Goal: Task Accomplishment & Management: Manage account settings

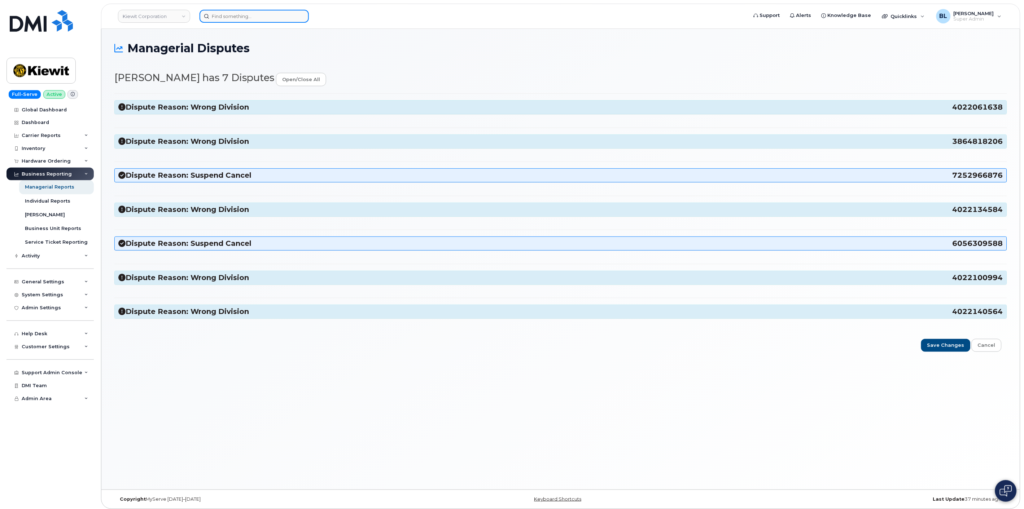
click at [266, 10] on input at bounding box center [253, 16] width 109 height 13
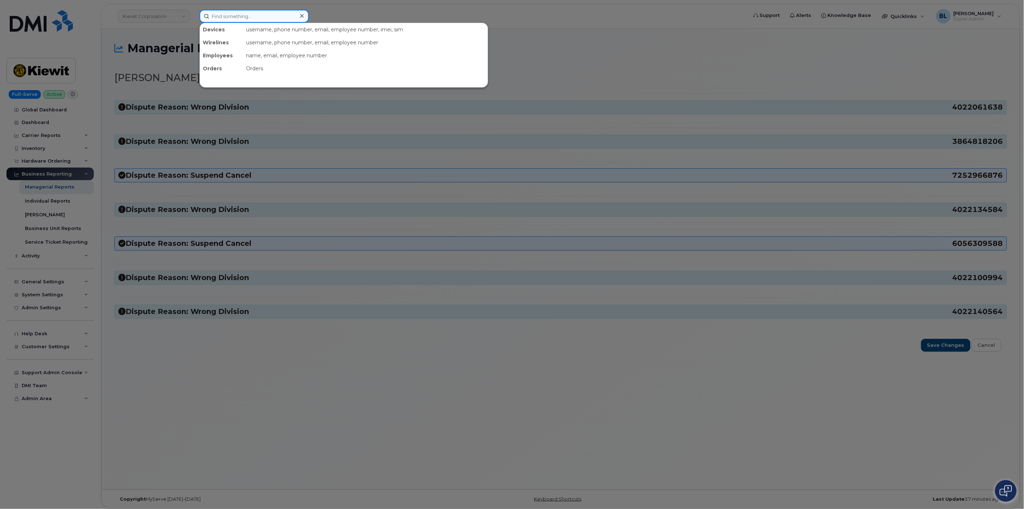
paste input "605-630-9588"
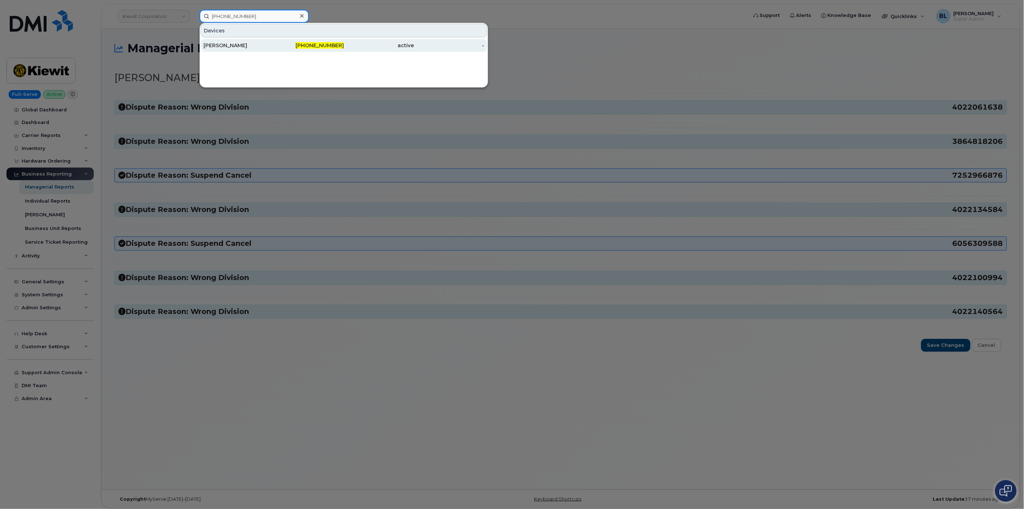
type input "605-630-9588"
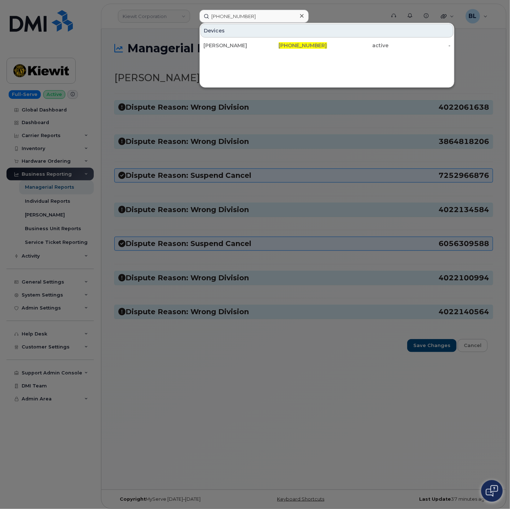
click at [244, 222] on div at bounding box center [255, 254] width 510 height 509
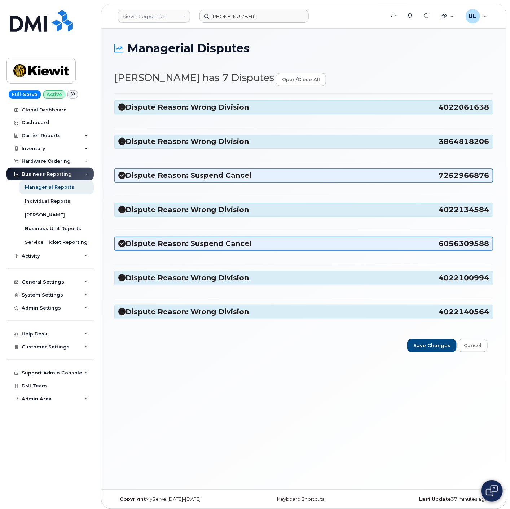
click at [232, 114] on div "Dispute Reason: Wrong Division 4022061638" at bounding box center [304, 107] width 378 height 13
click at [229, 101] on div "Dispute Reason: Wrong Division 4022061638" at bounding box center [304, 107] width 378 height 13
click at [229, 104] on h3 "Dispute Reason: Wrong Division 4022061638" at bounding box center [303, 107] width 371 height 10
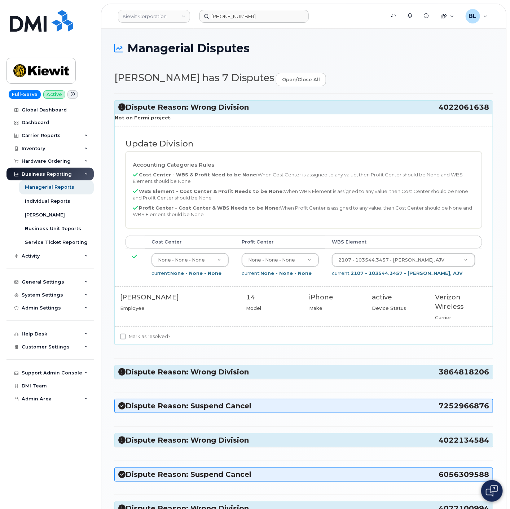
click at [311, 377] on h3 "Dispute Reason: Wrong Division 3864818206" at bounding box center [303, 372] width 371 height 10
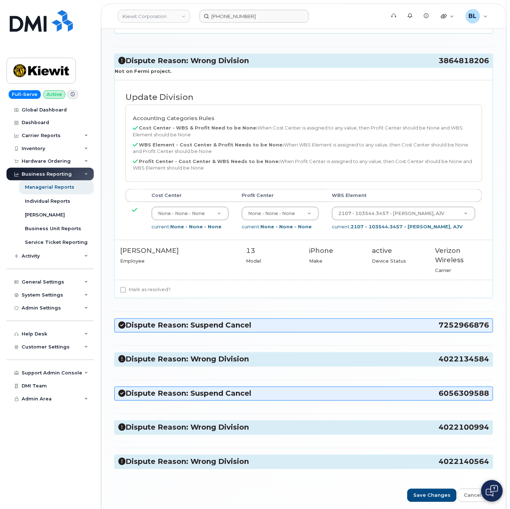
scroll to position [320, 0]
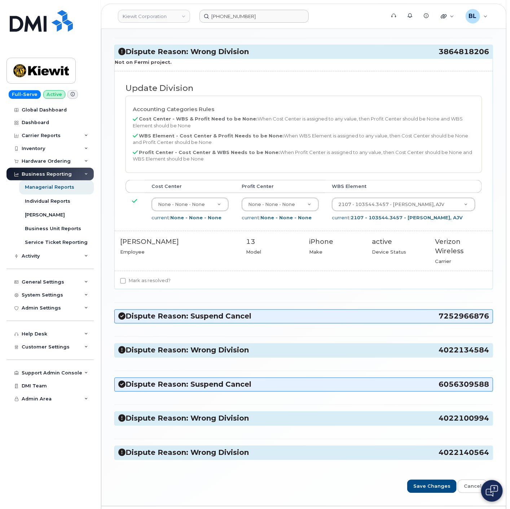
click at [254, 337] on hr at bounding box center [303, 337] width 379 height 0
click at [249, 350] on h3 "Dispute Reason: Wrong Division 4022134584" at bounding box center [303, 351] width 371 height 10
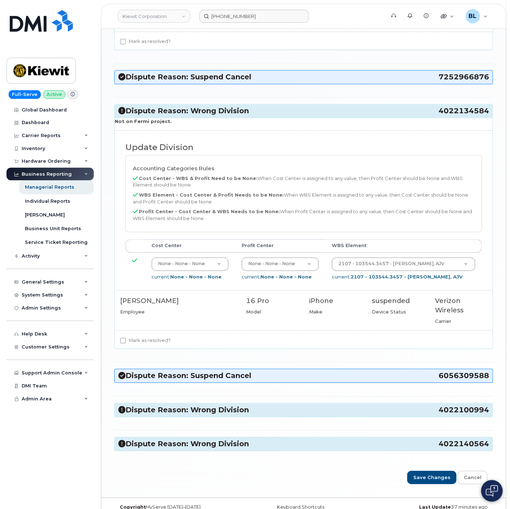
scroll to position [574, 0]
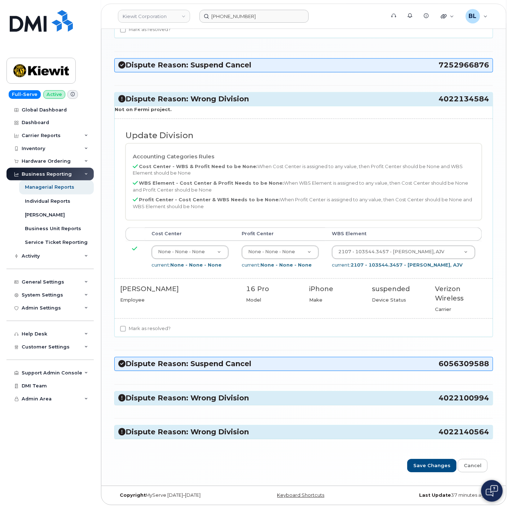
drag, startPoint x: 234, startPoint y: 408, endPoint x: 240, endPoint y: 402, distance: 8.7
click at [240, 402] on h3 "Dispute Reason: Wrong Division 4022100994" at bounding box center [303, 399] width 371 height 10
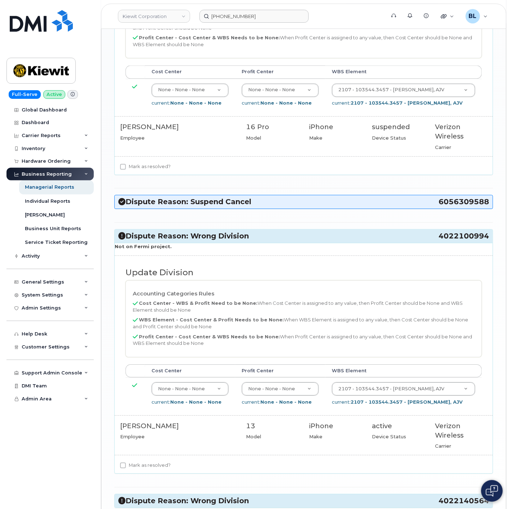
scroll to position [778, 0]
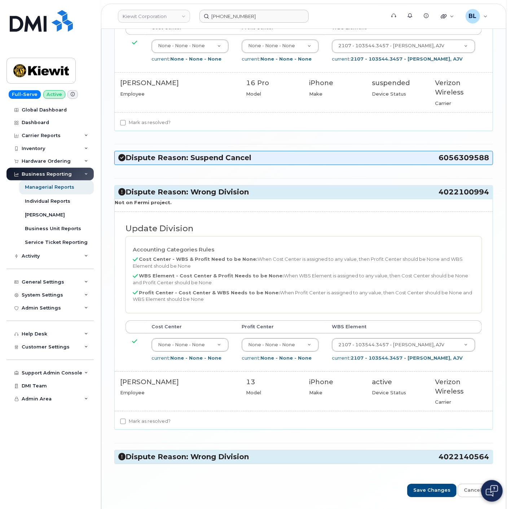
drag, startPoint x: 255, startPoint y: 469, endPoint x: 260, endPoint y: 462, distance: 8.3
click at [260, 462] on h3 "Dispute Reason: Wrong Division 4022140564" at bounding box center [303, 457] width 371 height 10
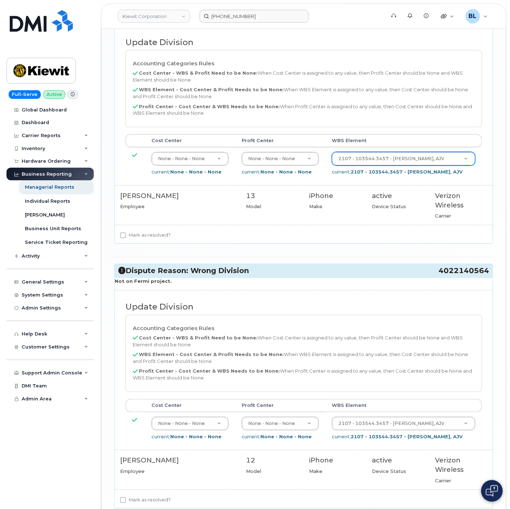
scroll to position [1036, 0]
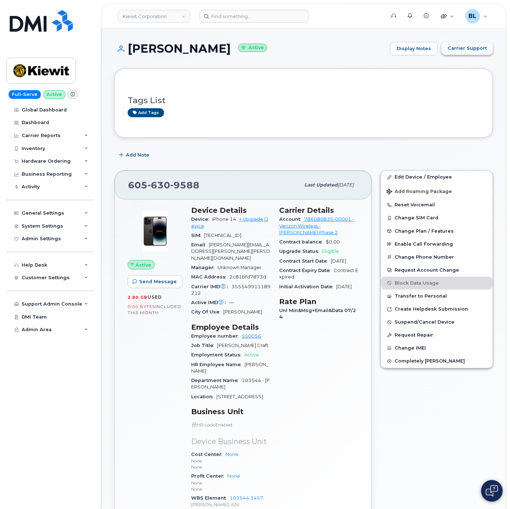
click at [478, 49] on span "Carrier Support" at bounding box center [467, 48] width 39 height 7
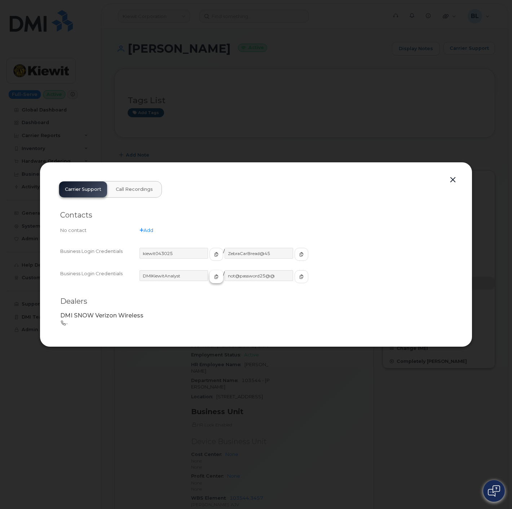
click at [213, 275] on span "button" at bounding box center [216, 276] width 6 height 6
click at [214, 253] on icon "button" at bounding box center [216, 254] width 4 height 4
drag, startPoint x: 285, startPoint y: 255, endPoint x: 264, endPoint y: 258, distance: 21.1
click at [299, 255] on icon "button" at bounding box center [301, 254] width 4 height 4
click at [451, 177] on button "button" at bounding box center [453, 180] width 11 height 10
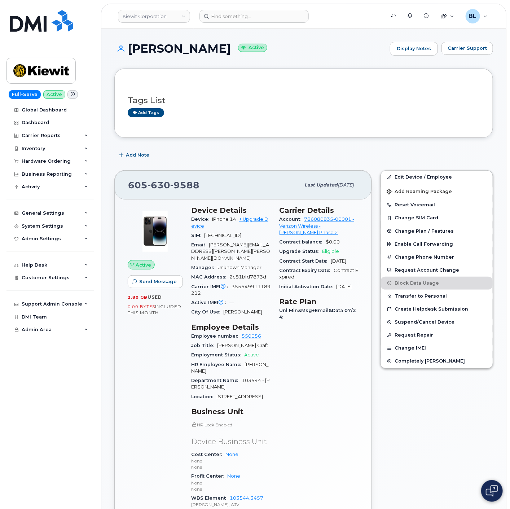
click at [170, 186] on span "630" at bounding box center [184, 185] width 29 height 11
copy span "605 630 9588"
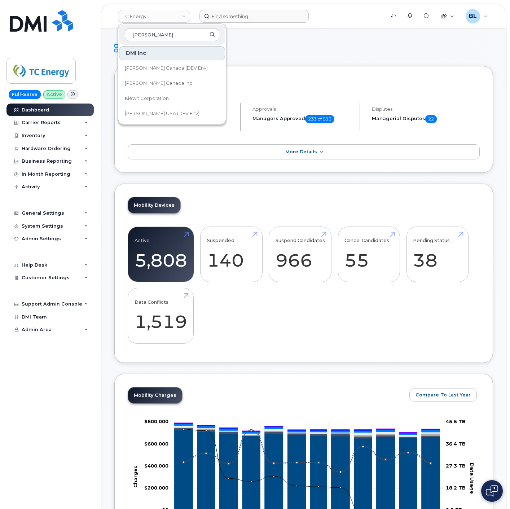
drag, startPoint x: 0, startPoint y: 0, endPoint x: 351, endPoint y: 17, distance: 351.1
click at [337, 42] on h1 "Dashboard" at bounding box center [303, 48] width 379 height 13
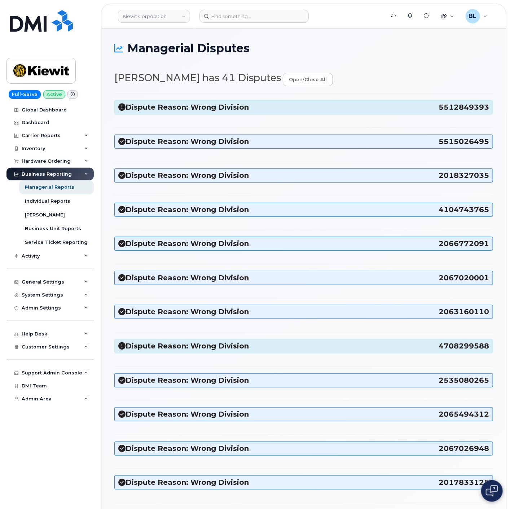
click at [266, 112] on h3 "Dispute Reason: Wrong Division 5512849393" at bounding box center [303, 107] width 371 height 10
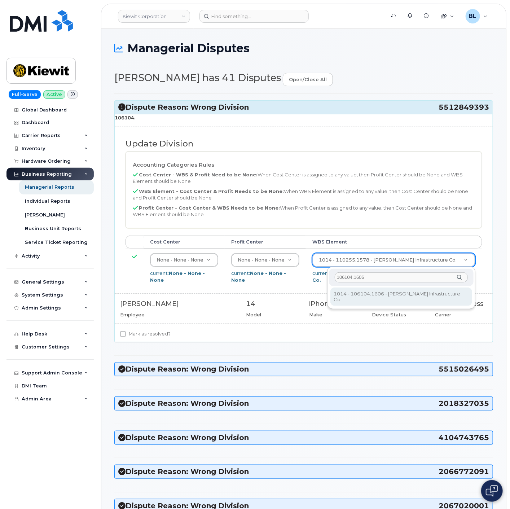
type input "106104.1606"
type input "30508132"
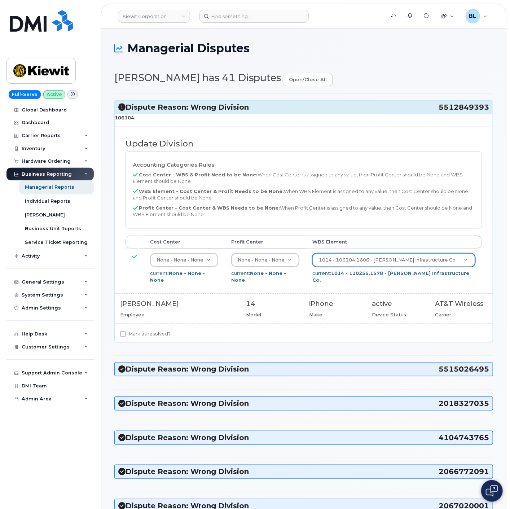
click at [132, 330] on label "Mark as resolved?" at bounding box center [145, 334] width 51 height 9
click at [126, 331] on input "Mark as resolved?" at bounding box center [123, 334] width 6 height 6
checkbox input "true"
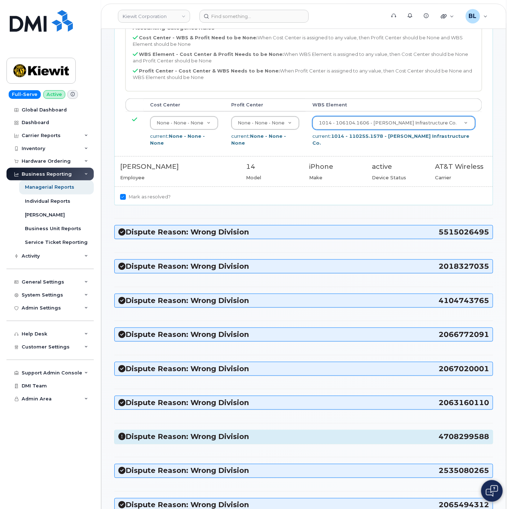
scroll to position [304, 0]
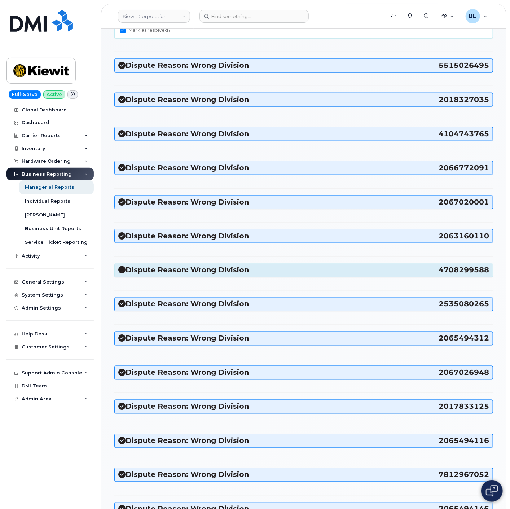
click at [269, 266] on h3 "Dispute Reason: Wrong Division 4708299588" at bounding box center [303, 271] width 371 height 10
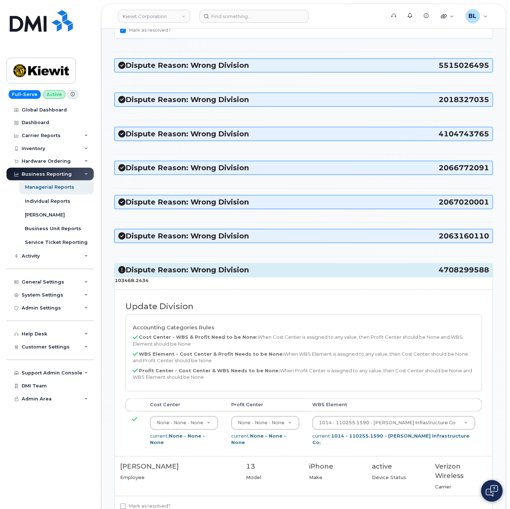
drag, startPoint x: 159, startPoint y: 275, endPoint x: 114, endPoint y: 278, distance: 45.2
copy strong "103468.2434"
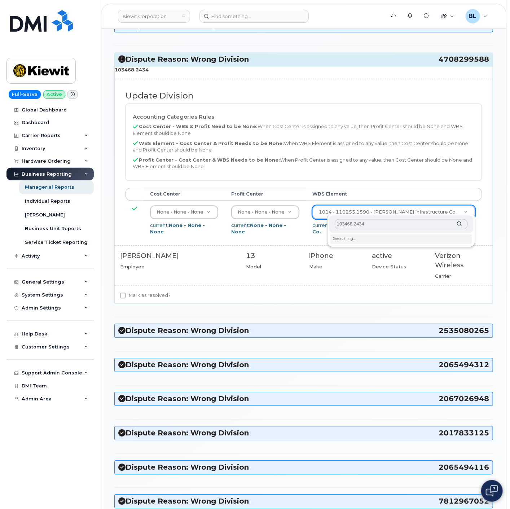
scroll to position [517, 0]
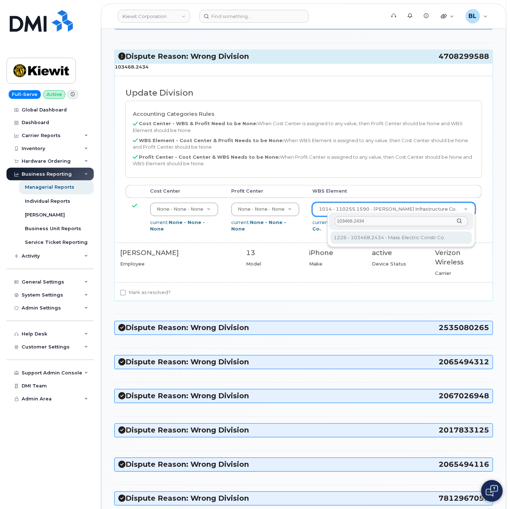
type input "103468.2434"
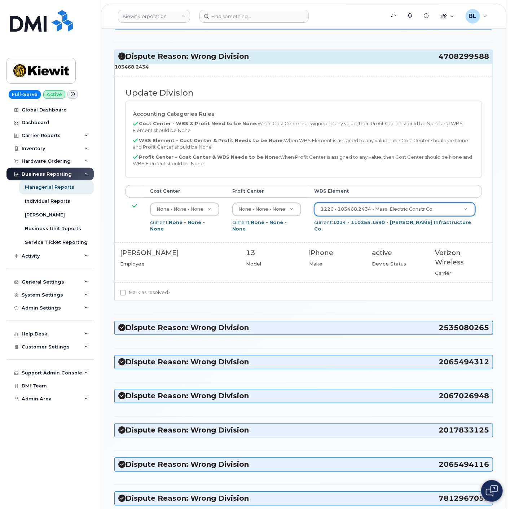
click at [133, 289] on label "Mark as resolved?" at bounding box center [145, 293] width 51 height 9
click at [126, 290] on input "Mark as resolved?" at bounding box center [123, 293] width 6 height 6
checkbox input "true"
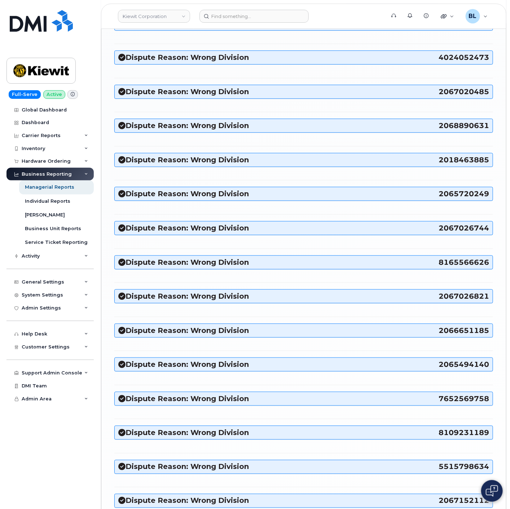
scroll to position [1496, 0]
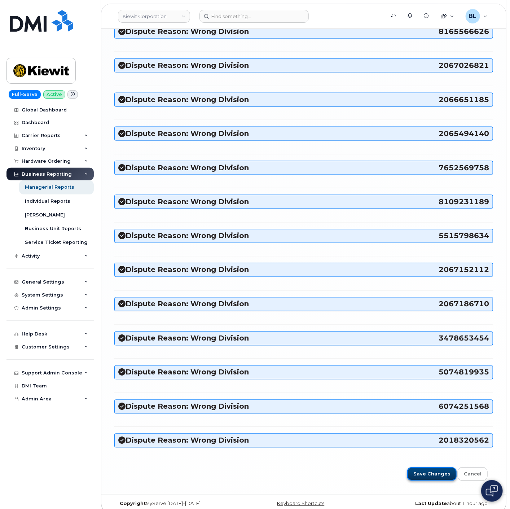
click at [442, 468] on input "Save Changes" at bounding box center [431, 474] width 49 height 13
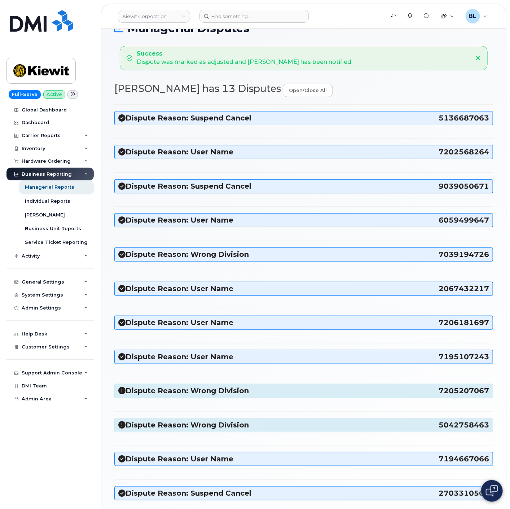
scroll to position [117, 0]
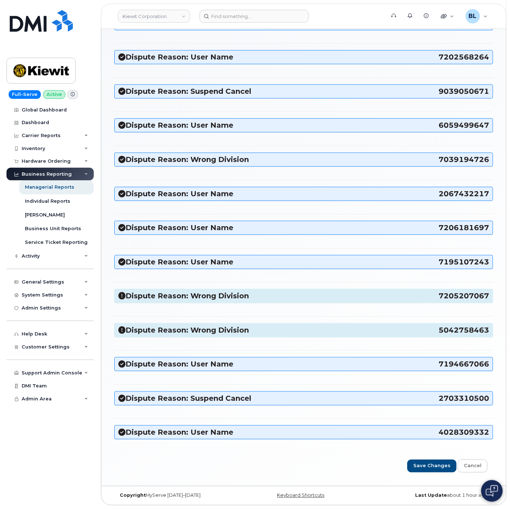
click at [203, 294] on h3 "Dispute Reason: Wrong Division 7205207067" at bounding box center [303, 296] width 371 height 10
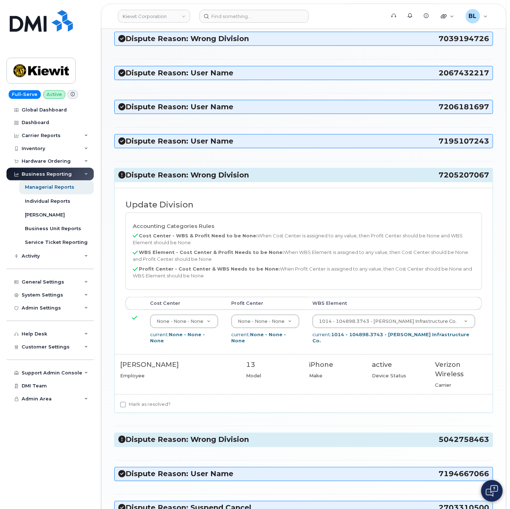
scroll to position [330, 0]
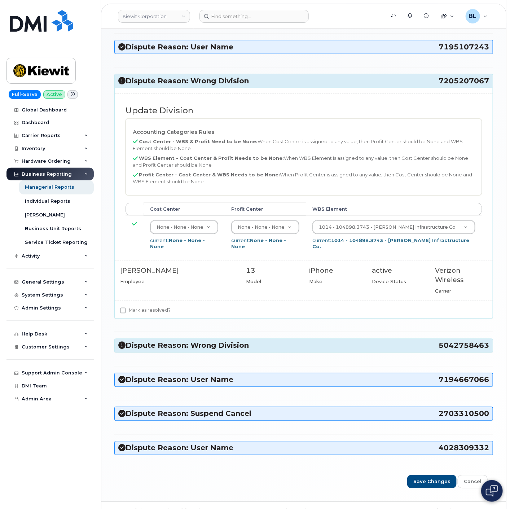
click at [217, 353] on div "Dispute Reason: Suspend Cancel 5136687063 cancelled Update Division Accounting …" at bounding box center [303, 128] width 379 height 668
click at [225, 341] on h3 "Dispute Reason: Wrong Division 5042758463" at bounding box center [303, 346] width 371 height 10
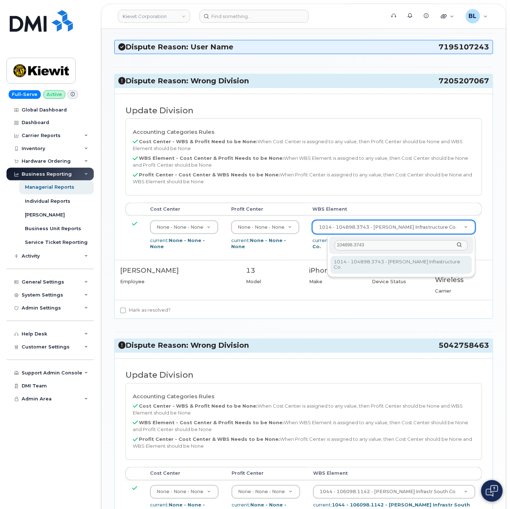
type input "104898.3743"
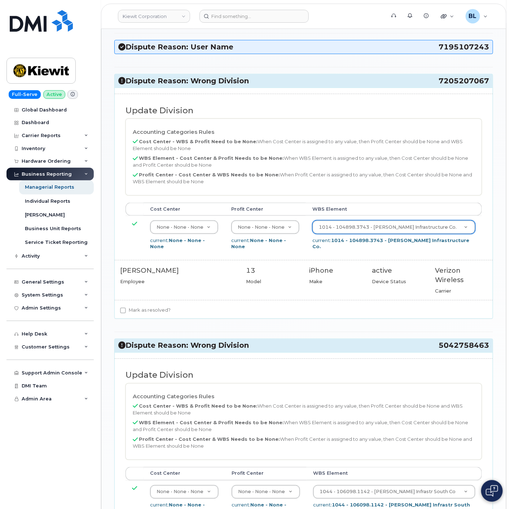
click at [131, 306] on label "Mark as resolved?" at bounding box center [145, 310] width 51 height 9
click at [126, 308] on input "Mark as resolved?" at bounding box center [123, 311] width 6 height 6
checkbox input "true"
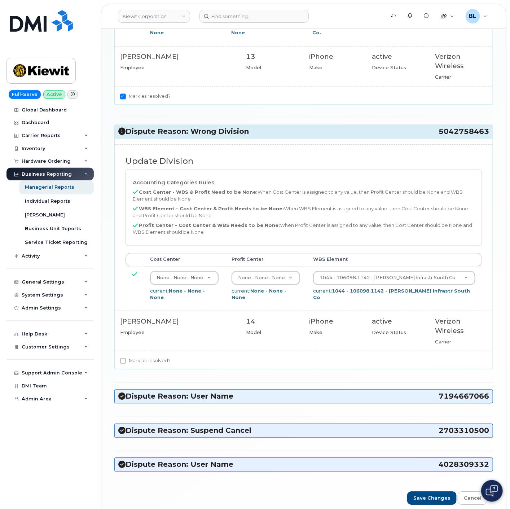
click at [383, 267] on td "1044 - 106098.1142 - Kiewit Infrastr South Co 33940834 current: 1044 - 106098.1…" at bounding box center [394, 286] width 175 height 39
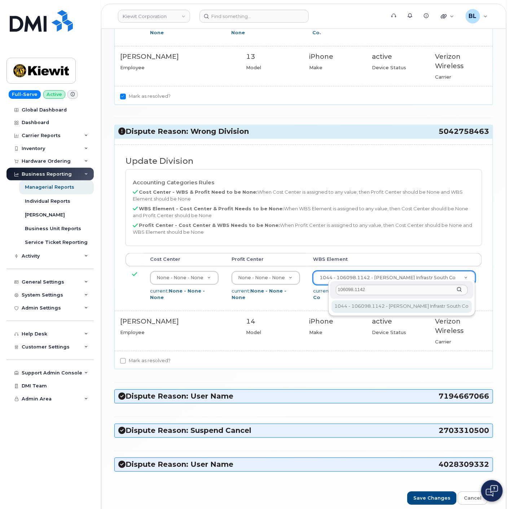
type input "106098.1142"
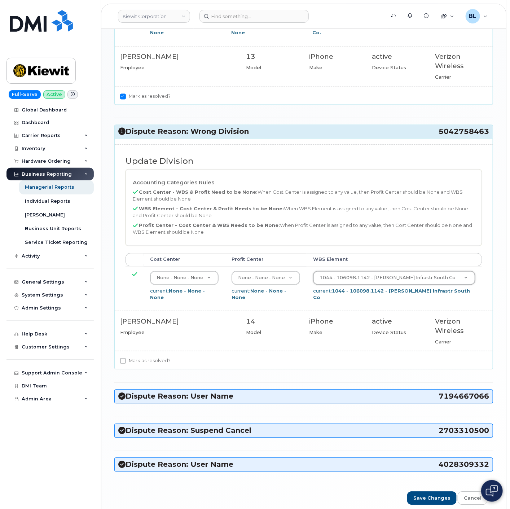
click at [152, 344] on div "Update Division Accounting Categories Rules Cost Center - WBS & Profit Need to …" at bounding box center [304, 254] width 378 height 231
click at [150, 357] on label "Mark as resolved?" at bounding box center [145, 361] width 51 height 9
click at [126, 358] on input "Mark as resolved?" at bounding box center [123, 361] width 6 height 6
checkbox input "true"
click at [438, 458] on input "Save Changes" at bounding box center [431, 498] width 49 height 13
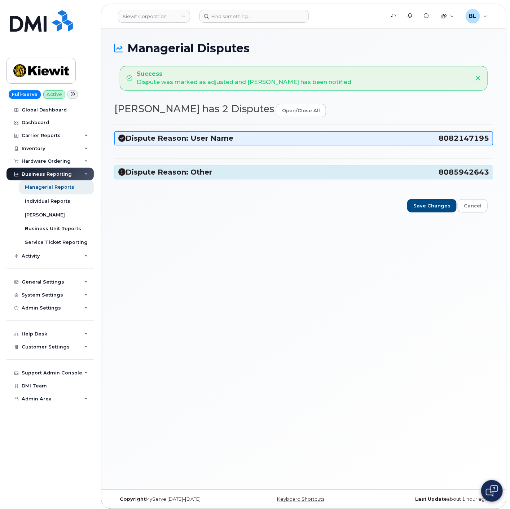
click at [223, 184] on div "Dispute Reason: User Name 8082147195 Cell phone 808-214-7195 is being used by S…" at bounding box center [303, 155] width 379 height 62
click at [235, 174] on h3 "Dispute Reason: Other 8085942643" at bounding box center [303, 172] width 371 height 10
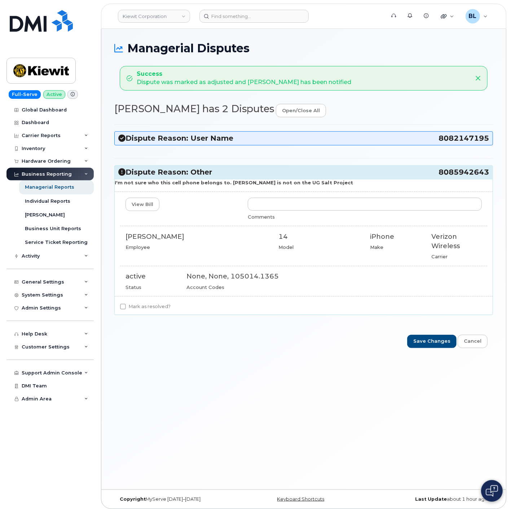
drag, startPoint x: 436, startPoint y: 169, endPoint x: 488, endPoint y: 177, distance: 52.9
click at [459, 177] on h3 "Dispute Reason: Other 8085942643" at bounding box center [303, 172] width 371 height 10
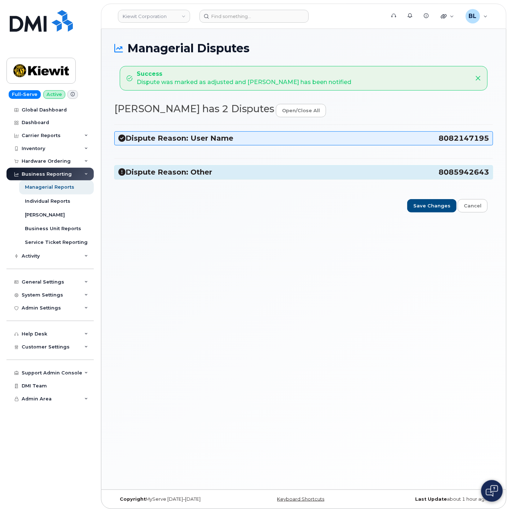
copy h3 "8085942643"
click at [249, 13] on input at bounding box center [253, 16] width 109 height 13
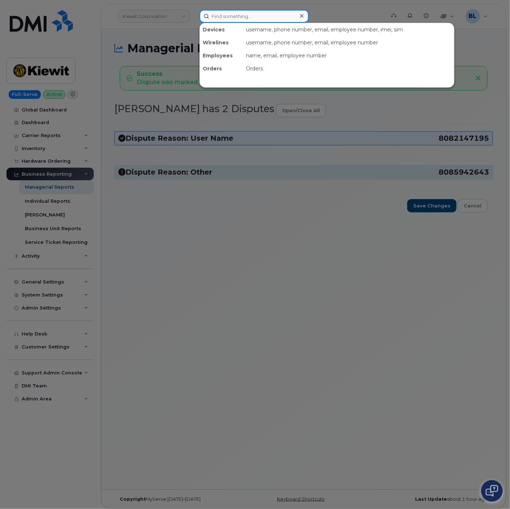
paste input "8085942643"
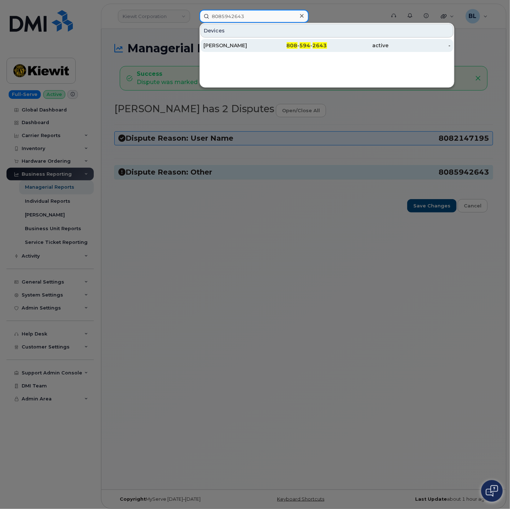
type input "8085942643"
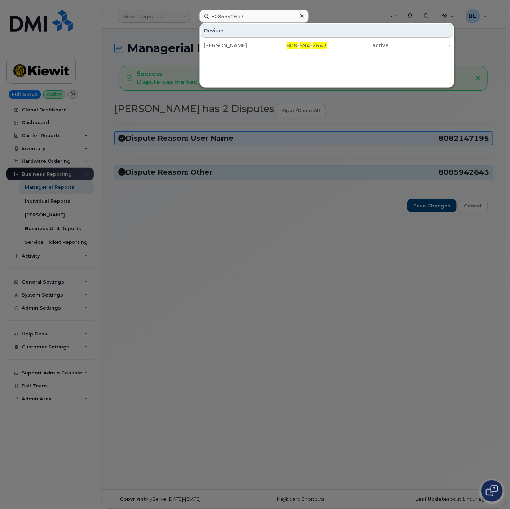
click at [327, 257] on div at bounding box center [255, 254] width 510 height 509
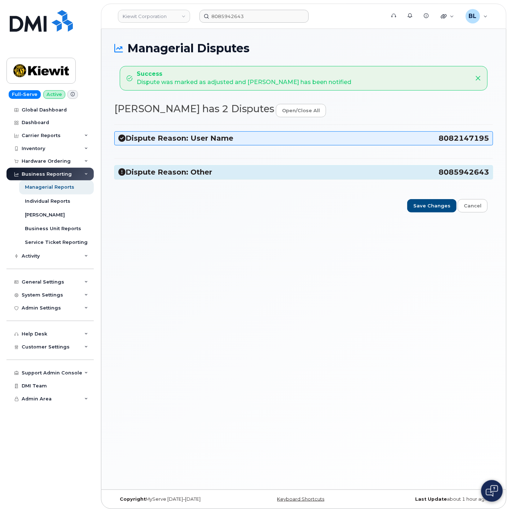
click at [259, 162] on div "Dispute Reason: User Name 8082147195 Cell phone 808-214-7195 is being used by S…" at bounding box center [303, 155] width 379 height 62
click at [256, 175] on h3 "Dispute Reason: Other 8085942643" at bounding box center [303, 172] width 371 height 10
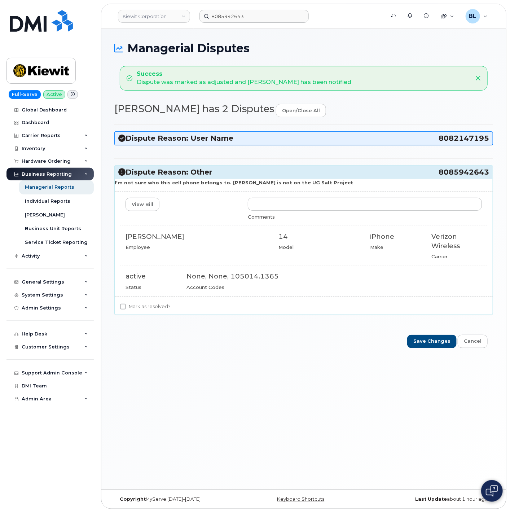
click at [142, 306] on label "Mark as resolved?" at bounding box center [145, 306] width 51 height 9
click at [126, 306] on input "Mark as resolved?" at bounding box center [123, 307] width 6 height 6
checkbox input "true"
drag, startPoint x: 264, startPoint y: 198, endPoint x: 266, endPoint y: 204, distance: 6.7
click at [266, 200] on input "text" at bounding box center [365, 204] width 234 height 13
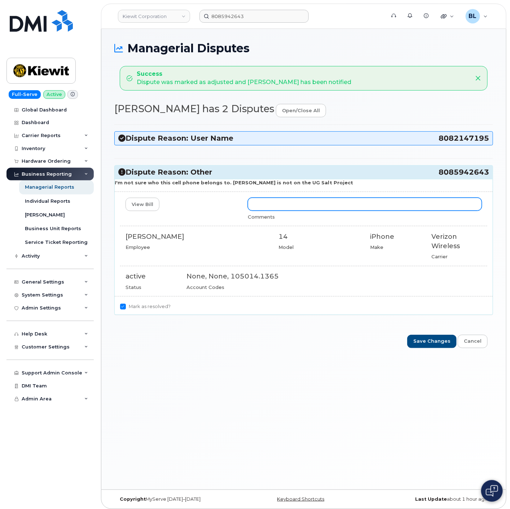
click at [266, 205] on input "text" at bounding box center [365, 204] width 234 height 13
paste input "105186.2490"
type input "Accounting code updated to: 105186.2490"
click at [426, 337] on input "Save Changes" at bounding box center [431, 341] width 49 height 13
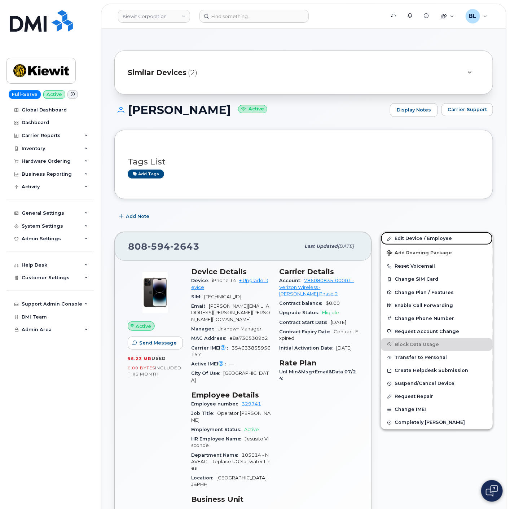
drag, startPoint x: 399, startPoint y: 237, endPoint x: 322, endPoint y: 2, distance: 247.9
click at [399, 238] on link "Edit Device / Employee" at bounding box center [437, 238] width 112 height 13
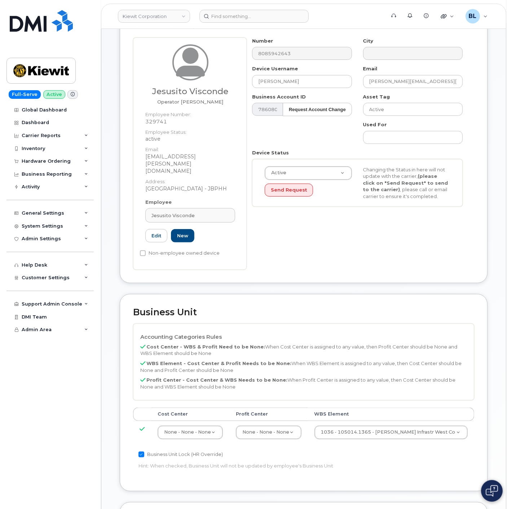
scroll to position [107, 0]
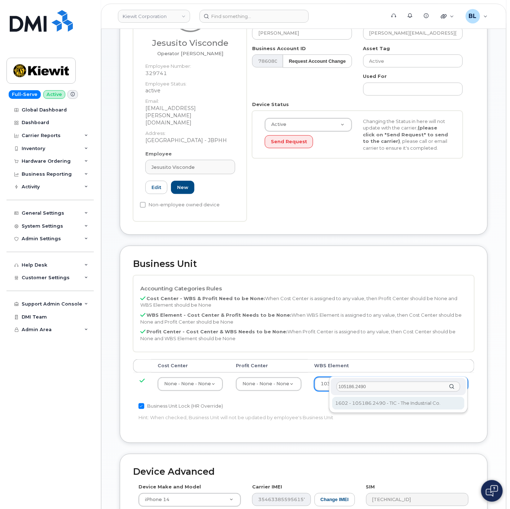
type input "105186.2490"
type input "30139202"
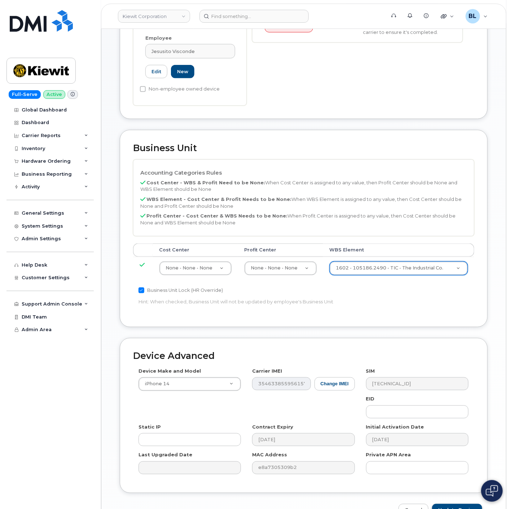
scroll to position [253, 0]
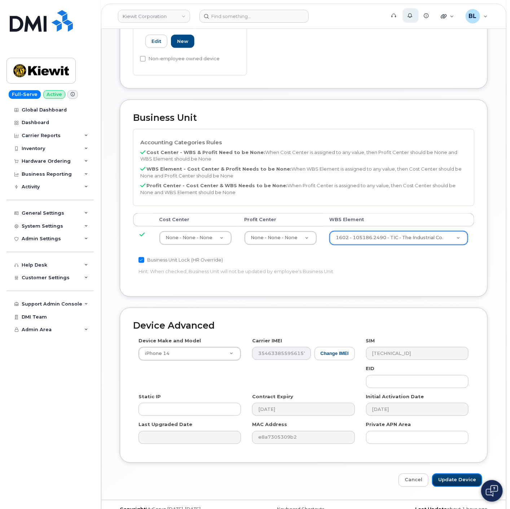
click at [460, 474] on input "Update Device" at bounding box center [457, 480] width 50 height 13
type input "Saving..."
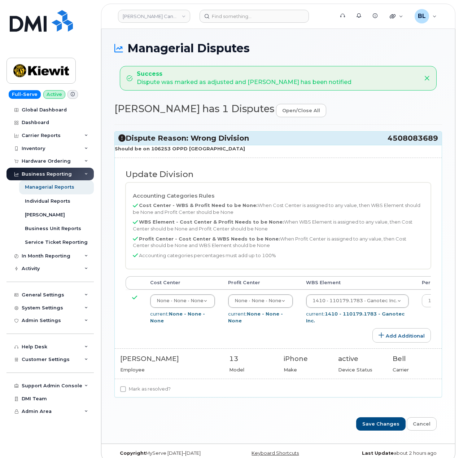
select select "14059"
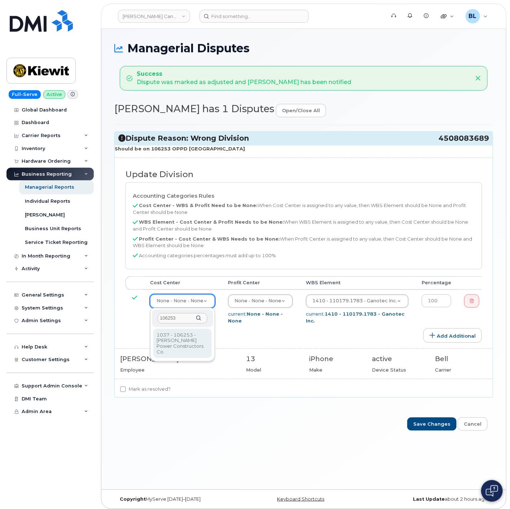
type input "106253"
type input "33855695"
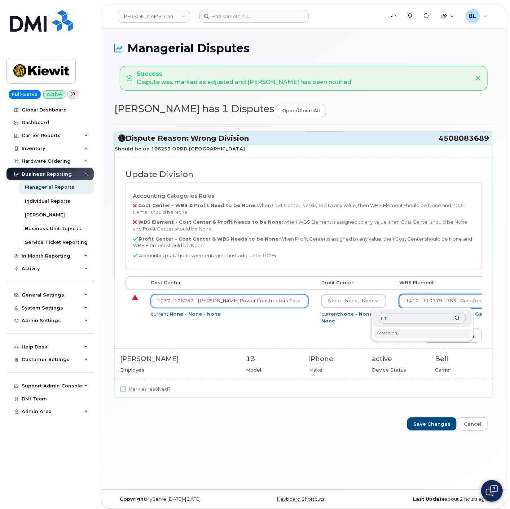
type input "n"
type input "none"
type input "13384"
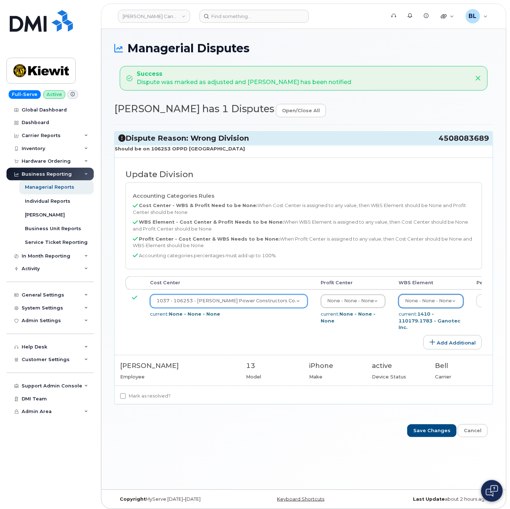
click at [141, 396] on label "Mark as resolved?" at bounding box center [145, 396] width 51 height 9
click at [126, 396] on input "Mark as resolved?" at bounding box center [123, 396] width 6 height 6
checkbox input "true"
click at [433, 437] on input "Save Changes" at bounding box center [431, 430] width 49 height 13
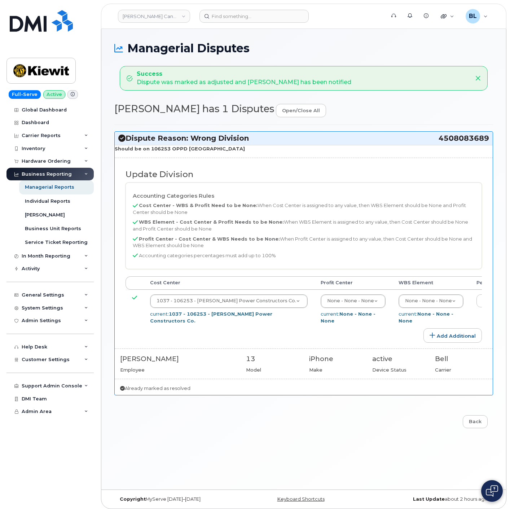
select select "14059"
click at [258, 17] on input at bounding box center [253, 16] width 109 height 13
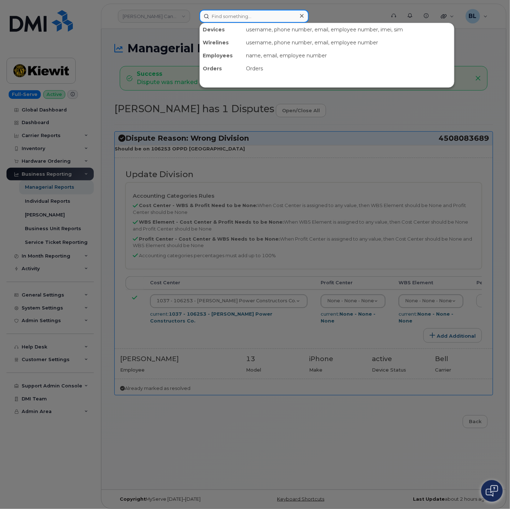
paste input "4034775640"
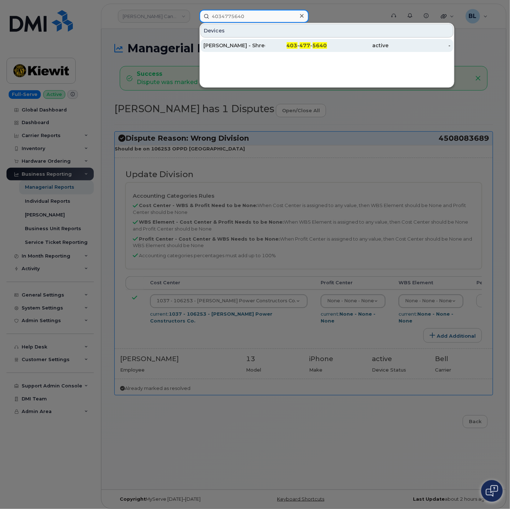
type input "4034775640"
click at [327, 49] on div "403 - 477 - 5640" at bounding box center [358, 45] width 62 height 13
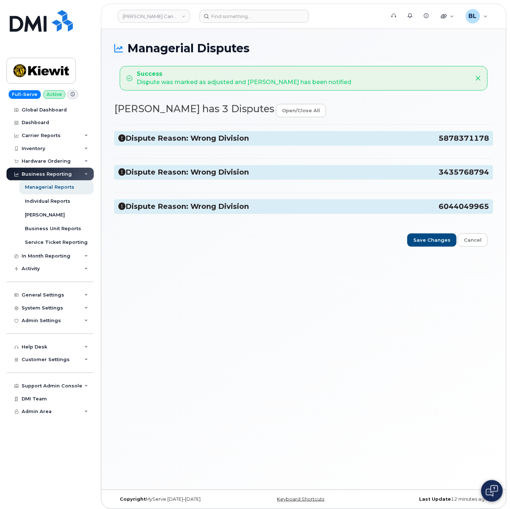
click at [216, 140] on h3 "Dispute Reason: Wrong Division 5878371178" at bounding box center [303, 138] width 371 height 10
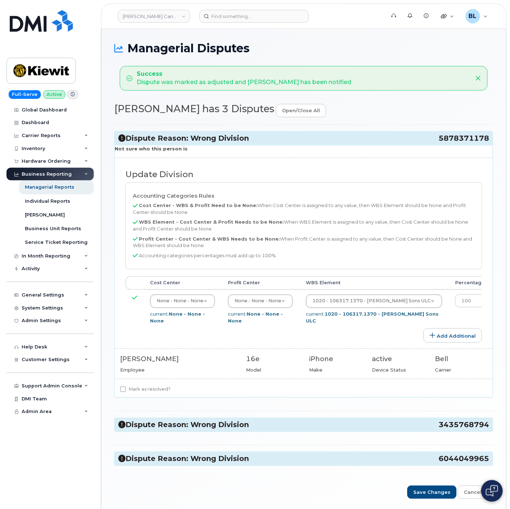
click at [215, 141] on h3 "Dispute Reason: Wrong Division 5878371178" at bounding box center [303, 138] width 371 height 10
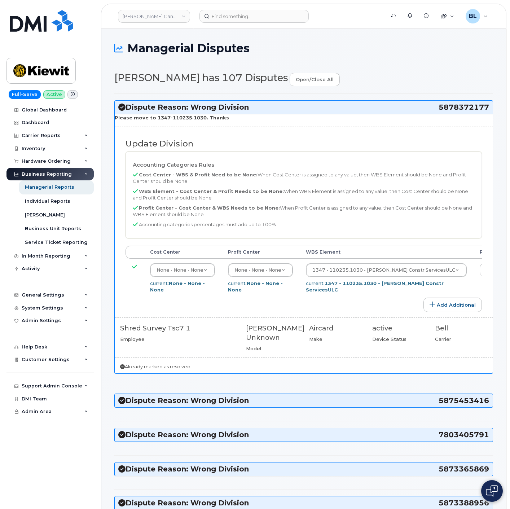
select select "14059"
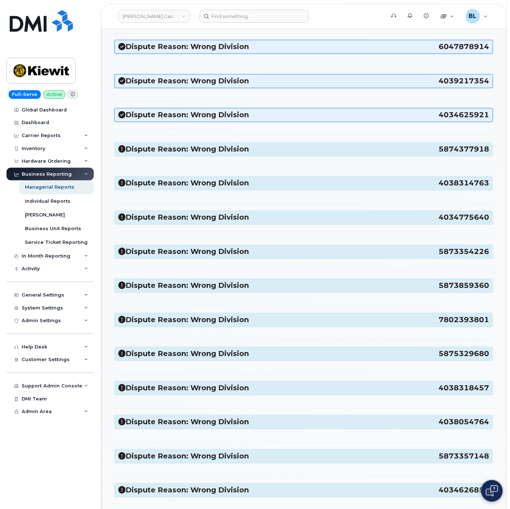
scroll to position [748, 0]
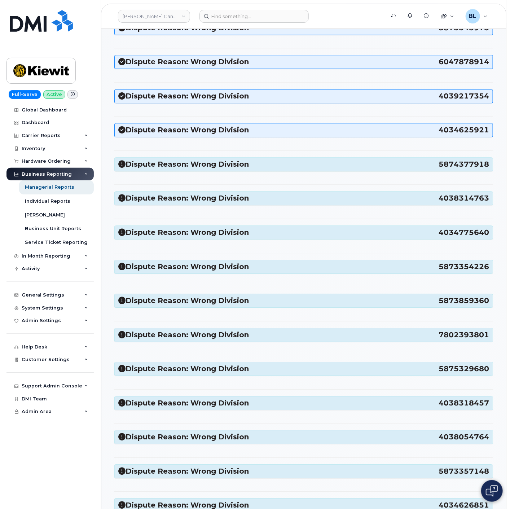
click at [227, 168] on h3 "Dispute Reason: Wrong Division 5874377918" at bounding box center [303, 164] width 371 height 10
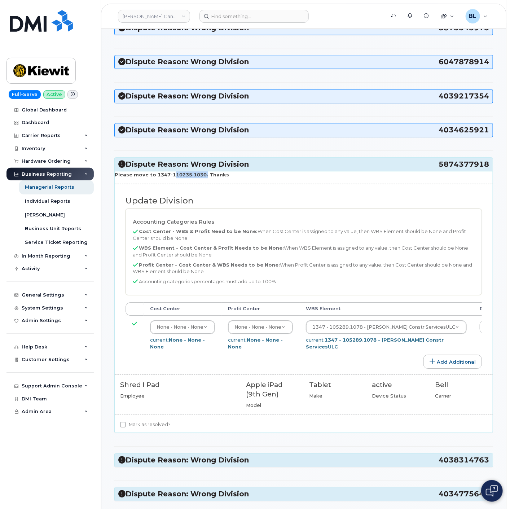
drag, startPoint x: 170, startPoint y: 179, endPoint x: 201, endPoint y: 180, distance: 31.4
click at [201, 177] on strong "Please move to 1347-110235.1030. Thanks" at bounding box center [172, 175] width 114 height 6
copy strong "110235.1030"
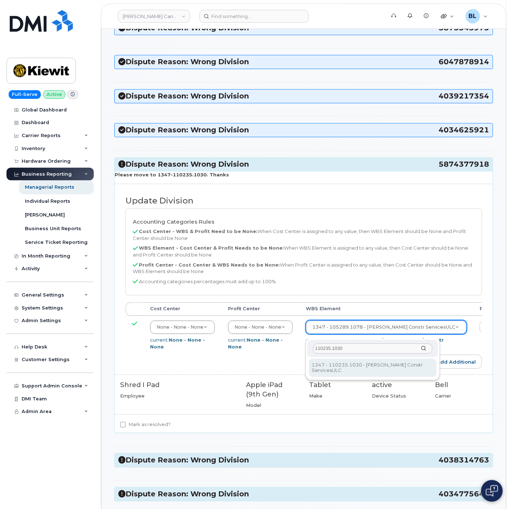
type input "110235.1030"
type input "2540715"
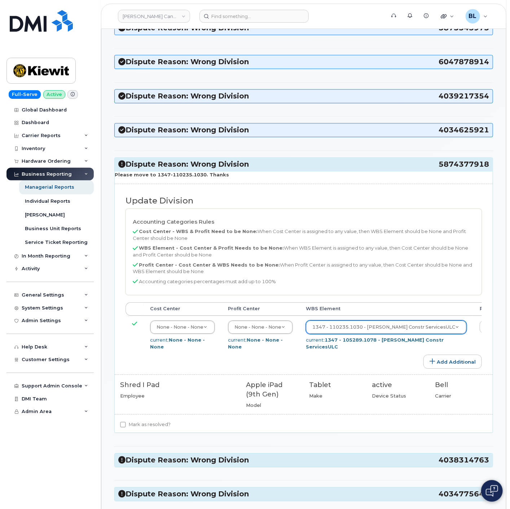
click at [139, 429] on label "Mark as resolved?" at bounding box center [145, 424] width 51 height 9
click at [126, 427] on input "Mark as resolved?" at bounding box center [123, 425] width 6 height 6
checkbox input "true"
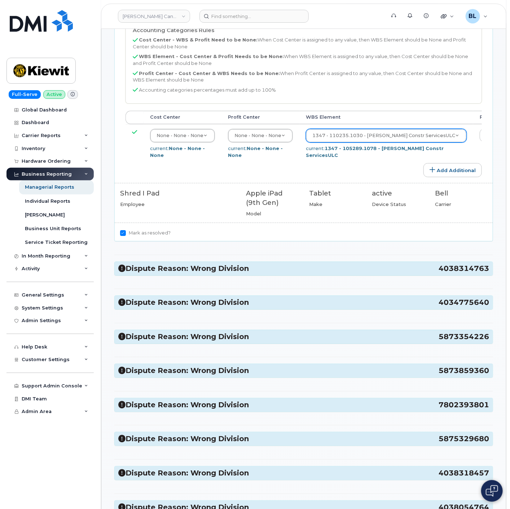
scroll to position [962, 0]
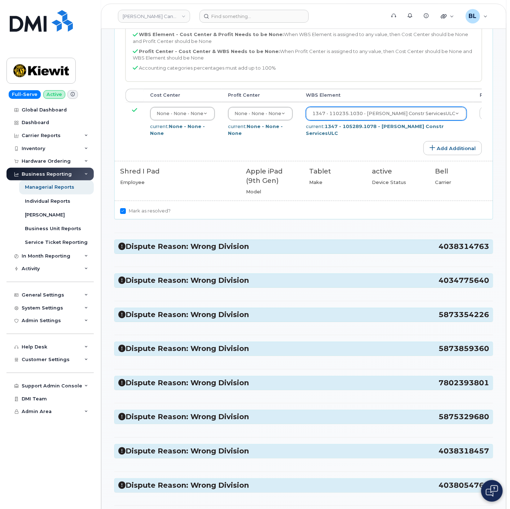
click at [241, 251] on h3 "Dispute Reason: Wrong Division 4038314763" at bounding box center [303, 247] width 371 height 10
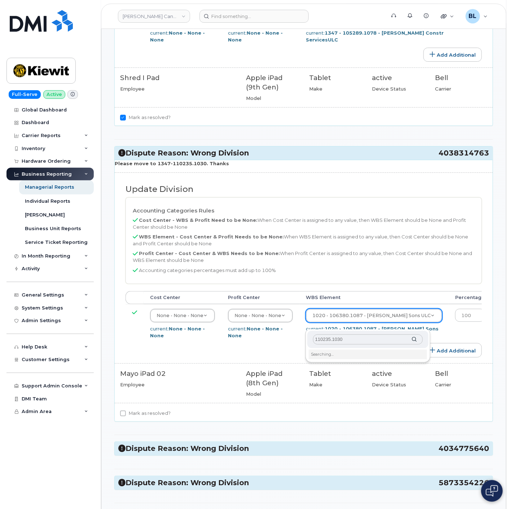
scroll to position [1069, 0]
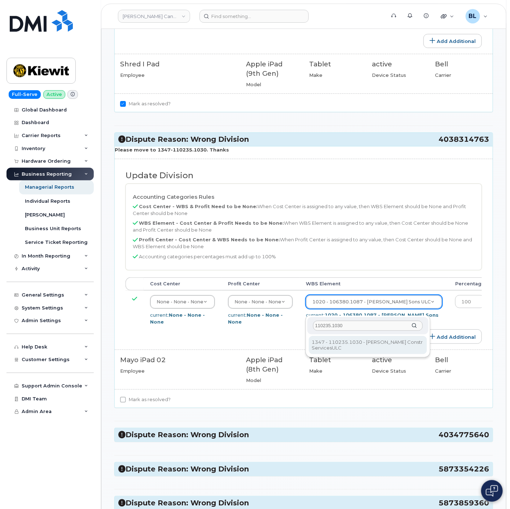
type input "110235.1030"
type input "2540715"
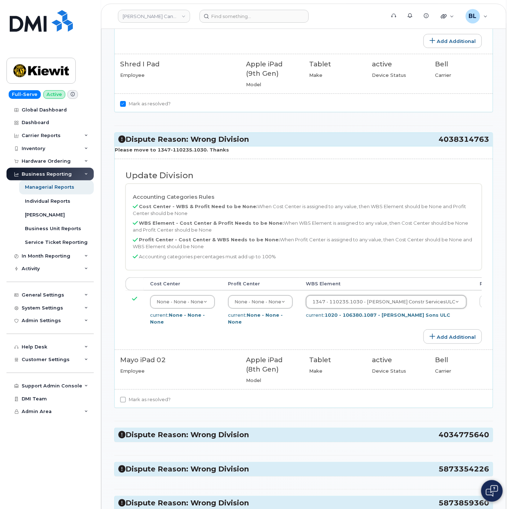
click at [145, 404] on label "Mark as resolved?" at bounding box center [145, 399] width 51 height 9
click at [126, 403] on input "Mark as resolved?" at bounding box center [123, 400] width 6 height 6
checkbox input "true"
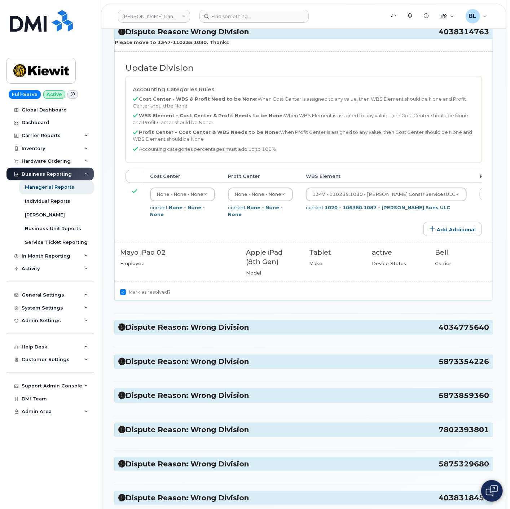
scroll to position [1282, 0]
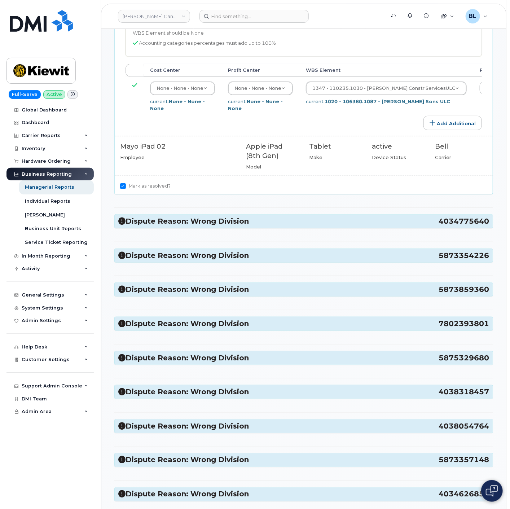
click at [243, 226] on h3 "Dispute Reason: Wrong Division 4034775640" at bounding box center [303, 221] width 371 height 10
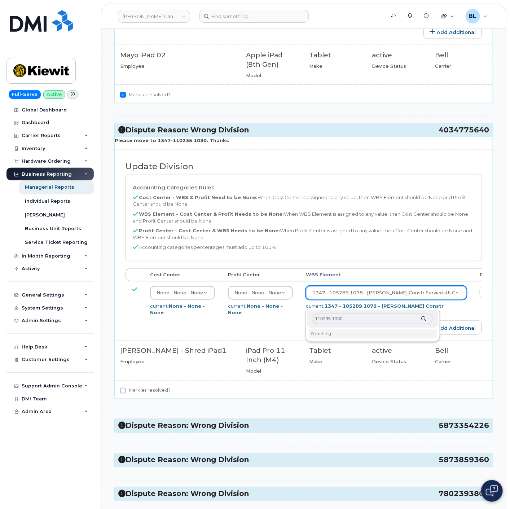
scroll to position [1390, 0]
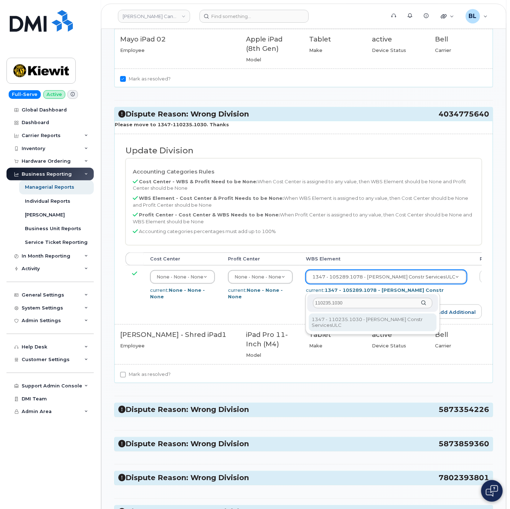
type input "110235.1030"
type input "2540715"
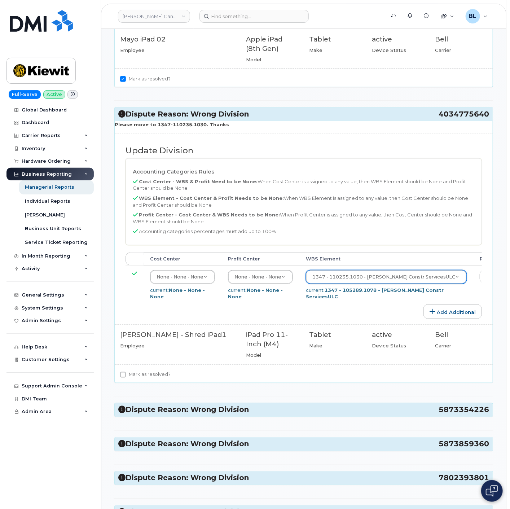
click at [157, 379] on label "Mark as resolved?" at bounding box center [145, 374] width 51 height 9
click at [126, 378] on input "Mark as resolved?" at bounding box center [123, 375] width 6 height 6
checkbox input "true"
drag, startPoint x: 435, startPoint y: 123, endPoint x: 488, endPoint y: 124, distance: 52.7
click at [488, 119] on h3 "Dispute Reason: Wrong Division 4034775640" at bounding box center [303, 114] width 371 height 10
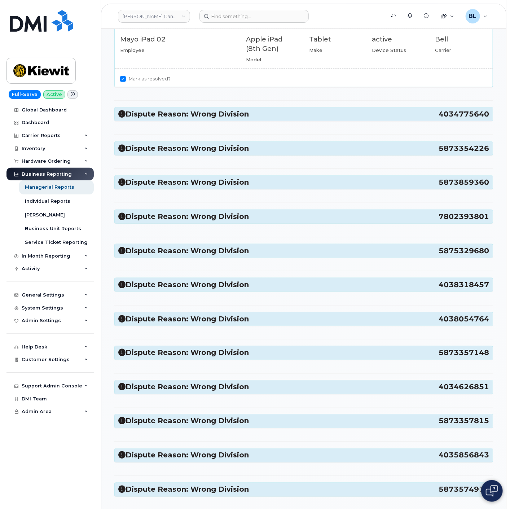
copy h3 "4034775640"
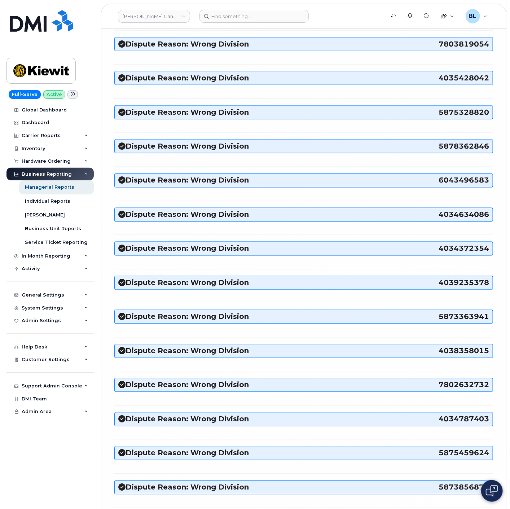
scroll to position [4092, 0]
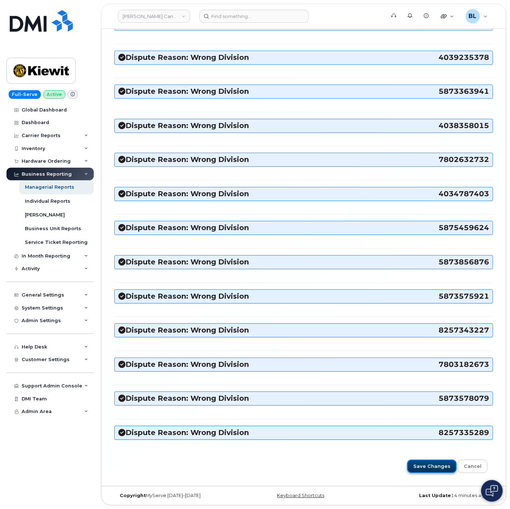
click at [444, 469] on input "Save Changes" at bounding box center [431, 466] width 49 height 13
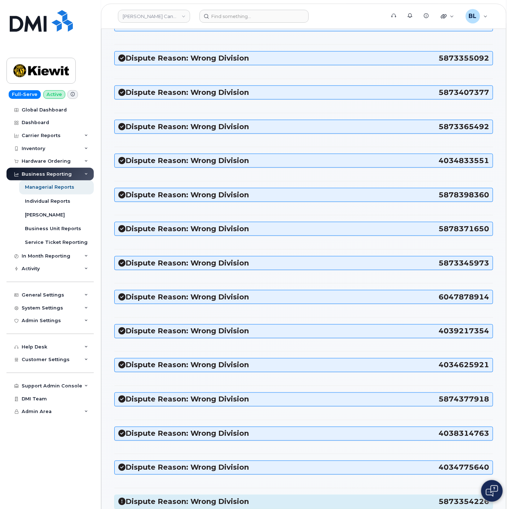
scroll to position [320, 0]
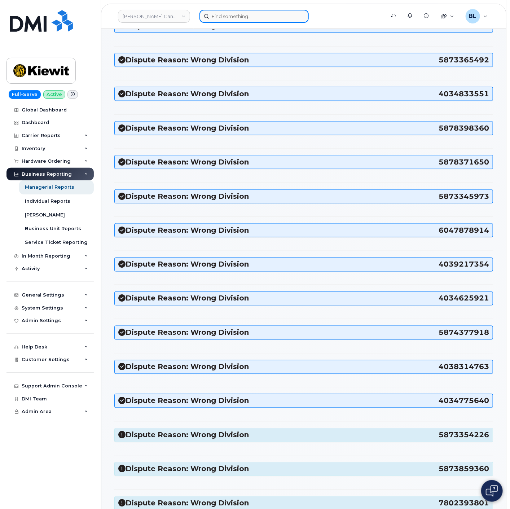
click at [237, 17] on input at bounding box center [253, 16] width 109 height 13
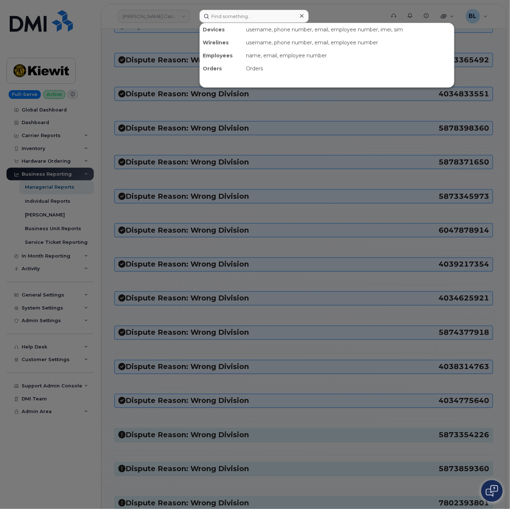
click at [347, 163] on div at bounding box center [255, 254] width 510 height 509
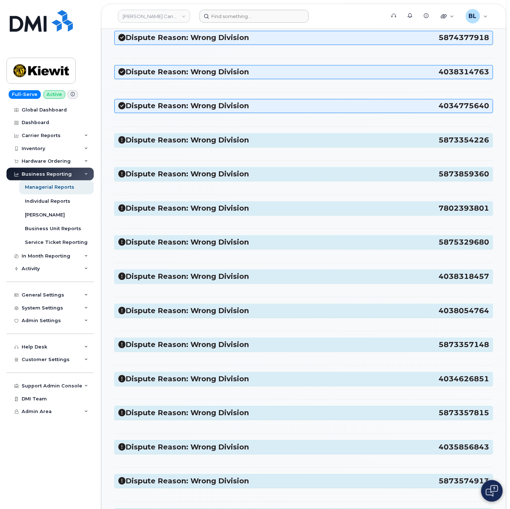
scroll to position [641, 0]
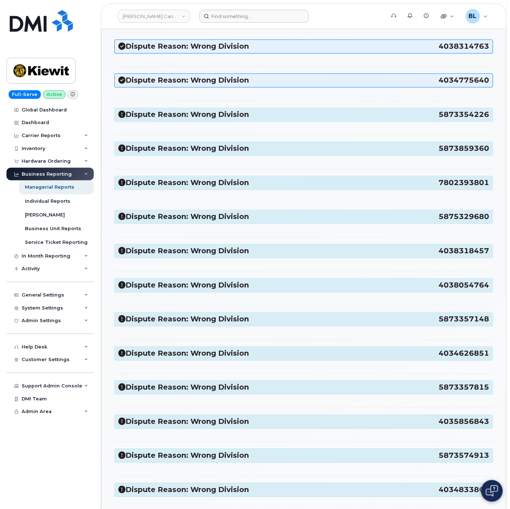
click at [243, 119] on h3 "Dispute Reason: Wrong Division 5873354226" at bounding box center [303, 115] width 371 height 10
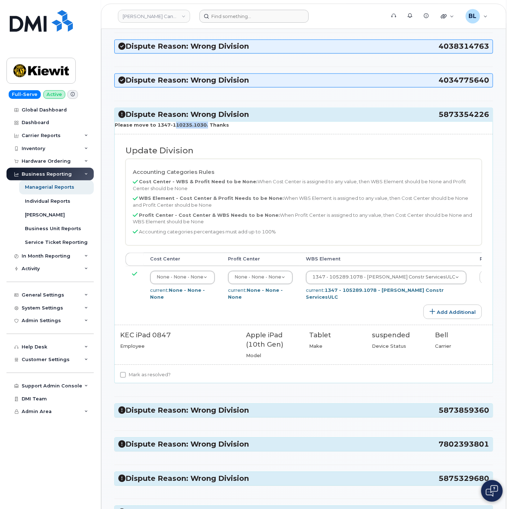
drag, startPoint x: 170, startPoint y: 126, endPoint x: 202, endPoint y: 129, distance: 32.2
click at [202, 128] on strong "Please move to 1347-110235.1030. Thanks" at bounding box center [172, 125] width 114 height 6
copy strong "110235.1030"
click at [365, 271] on td "1347 - 105289.1078 - Kiewit Constr ServicesULC 4661607 current: 1347 - 105289.1…" at bounding box center [386, 285] width 174 height 39
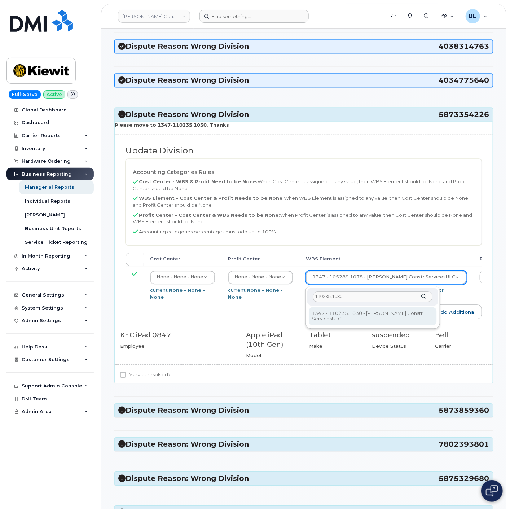
type input "110235.1030"
type input "2540715"
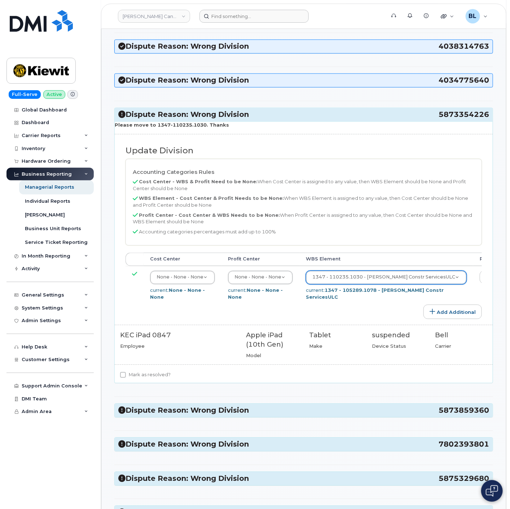
click at [157, 376] on label "Mark as resolved?" at bounding box center [145, 374] width 51 height 9
click at [126, 376] on input "Mark as resolved?" at bounding box center [123, 375] width 6 height 6
checkbox input "true"
click at [318, 413] on h3 "Dispute Reason: Wrong Division 5873859360" at bounding box center [303, 410] width 371 height 10
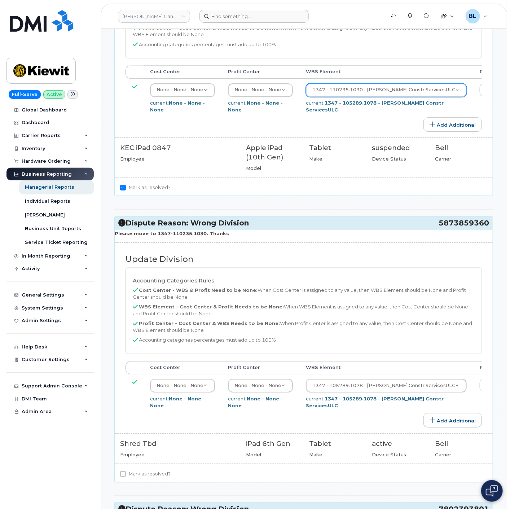
scroll to position [855, 0]
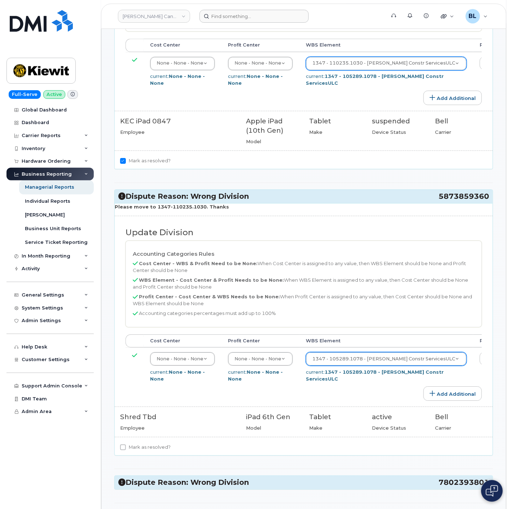
click at [334, 357] on div "1347 - 105289.1078 - [PERSON_NAME] Constr ServicesULC" at bounding box center [386, 359] width 161 height 14
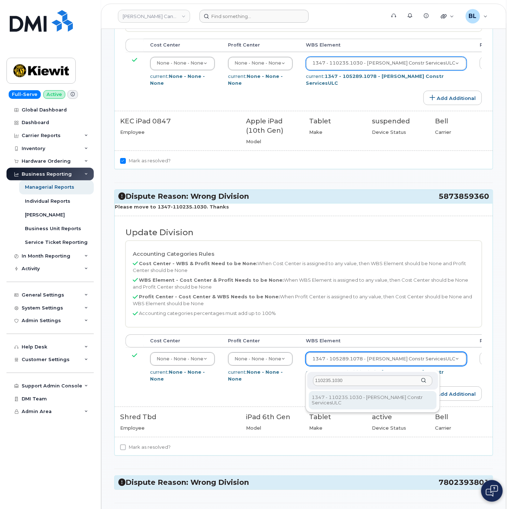
type input "110235.1030"
type input "2540715"
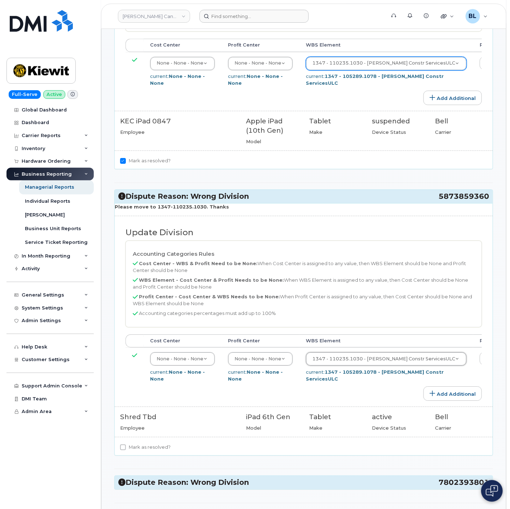
click at [151, 452] on label "Mark as resolved?" at bounding box center [145, 447] width 51 height 9
click at [126, 450] on input "Mark as resolved?" at bounding box center [123, 447] width 6 height 6
checkbox input "true"
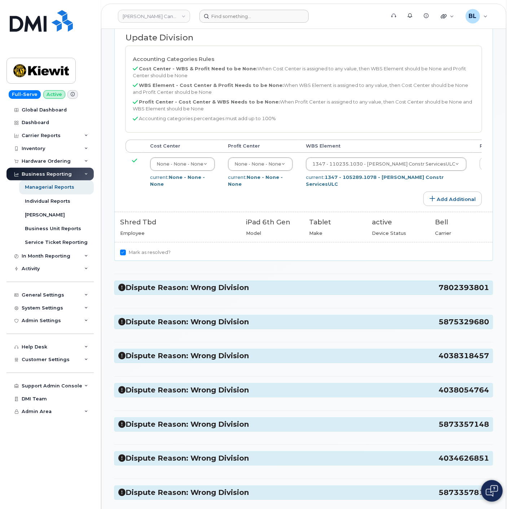
scroll to position [1069, 0]
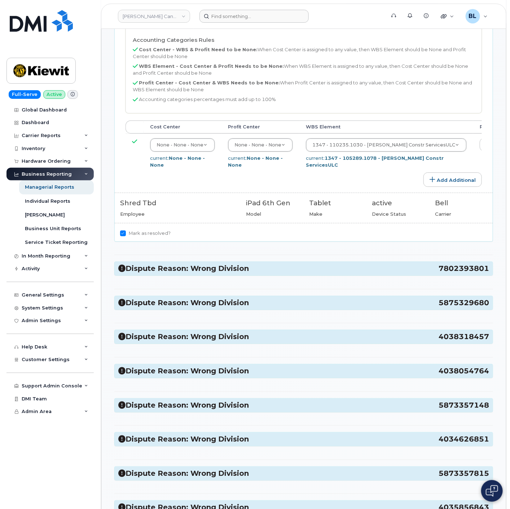
click at [243, 275] on div "Dispute Reason: Wrong Division 7802393801" at bounding box center [304, 268] width 378 height 13
click at [243, 273] on h3 "Dispute Reason: Wrong Division 7802393801" at bounding box center [303, 269] width 371 height 10
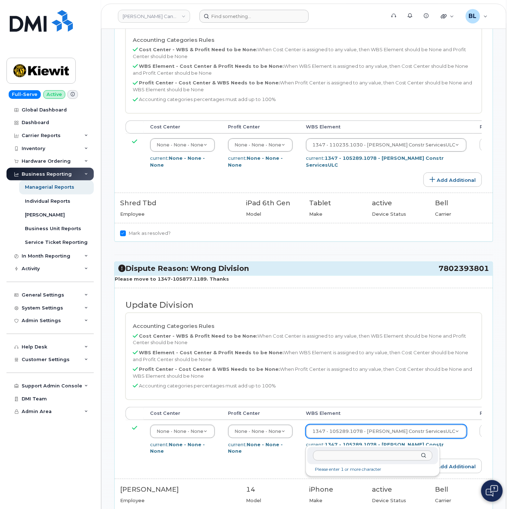
type input "110235.1030"
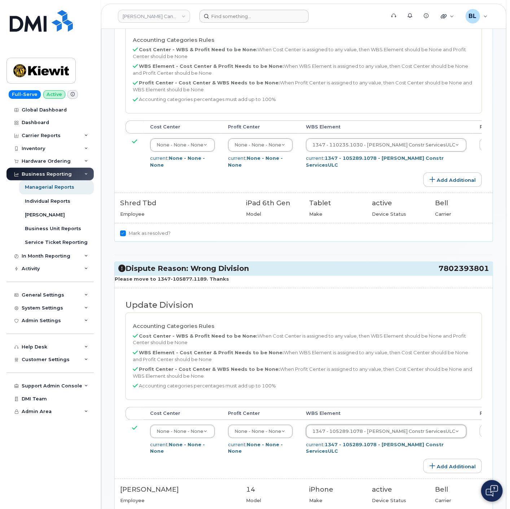
drag, startPoint x: 169, startPoint y: 288, endPoint x: 180, endPoint y: 288, distance: 11.5
drag, startPoint x: 163, startPoint y: 286, endPoint x: 171, endPoint y: 284, distance: 8.2
click at [171, 282] on strong "Please move to 1347-105877.1189. Thanks" at bounding box center [172, 279] width 114 height 6
drag, startPoint x: 170, startPoint y: 284, endPoint x: 202, endPoint y: 286, distance: 32.5
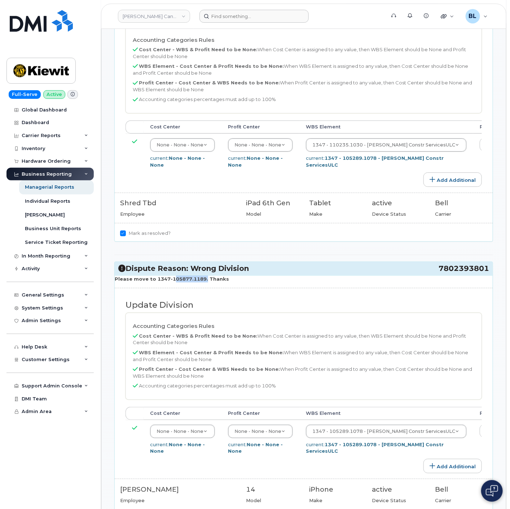
click at [202, 282] on strong "Please move to 1347-105877.1189. Thanks" at bounding box center [172, 279] width 114 height 6
copy strong "105877.1189"
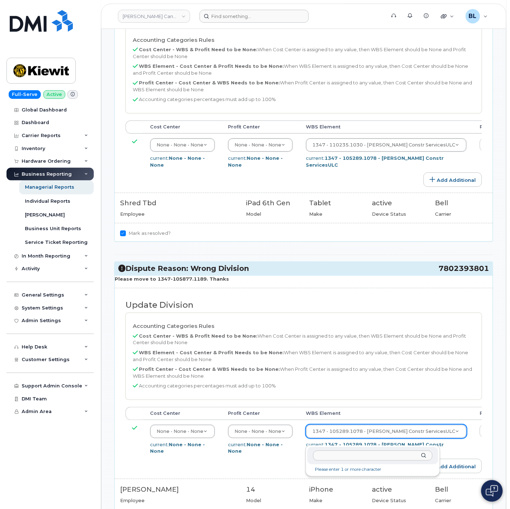
paste input "105877.1189"
type input "105877.1189"
type input "29560329"
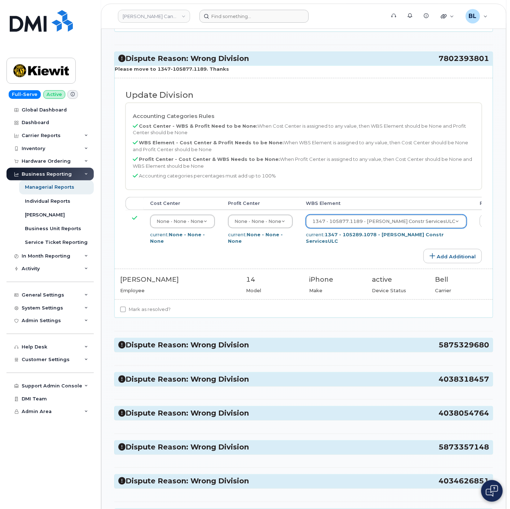
scroll to position [1282, 0]
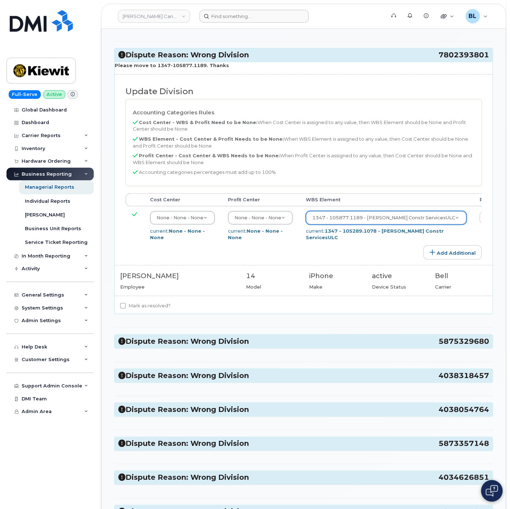
click at [142, 310] on label "Mark as resolved?" at bounding box center [145, 306] width 51 height 9
click at [126, 309] on input "Mark as resolved?" at bounding box center [123, 306] width 6 height 6
checkbox input "true"
click at [179, 346] on h3 "Dispute Reason: Wrong Division 5875329680" at bounding box center [303, 342] width 371 height 10
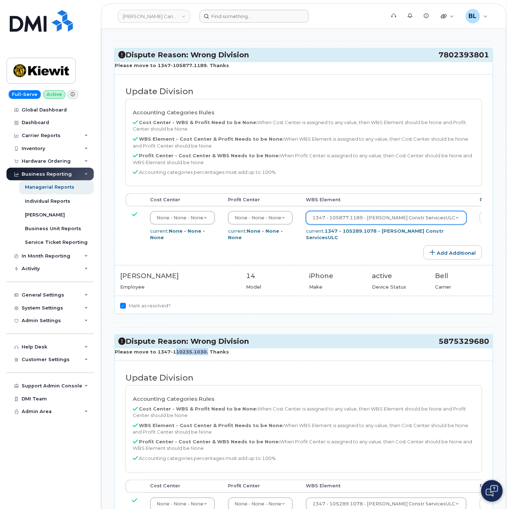
drag, startPoint x: 168, startPoint y: 363, endPoint x: 201, endPoint y: 361, distance: 32.9
click at [201, 355] on strong "Please move to 1347-110235.1030. Thanks" at bounding box center [172, 352] width 114 height 6
copy strong "110235.1030"
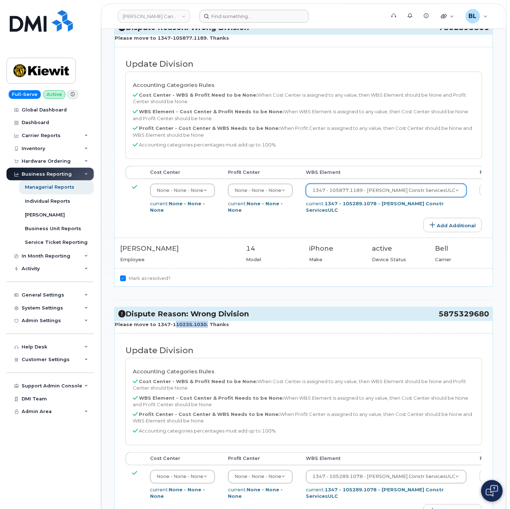
scroll to position [1496, 0]
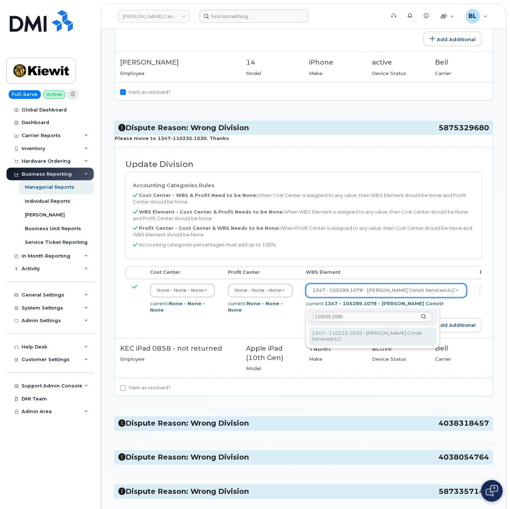
type input "110235.1030"
type input "2540715"
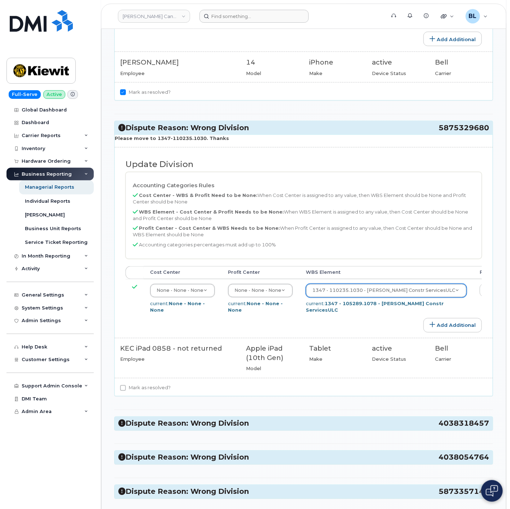
click at [142, 396] on div "Mark as resolved?" at bounding box center [304, 390] width 378 height 12
click at [143, 392] on label "Mark as resolved?" at bounding box center [145, 388] width 51 height 9
click at [126, 391] on input "Mark as resolved?" at bounding box center [123, 388] width 6 height 6
checkbox input "true"
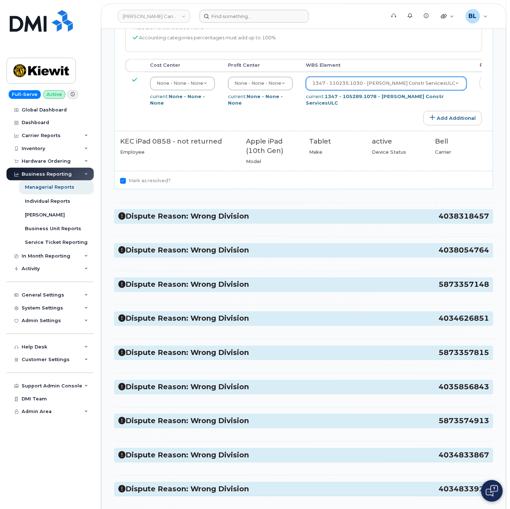
scroll to position [1710, 0]
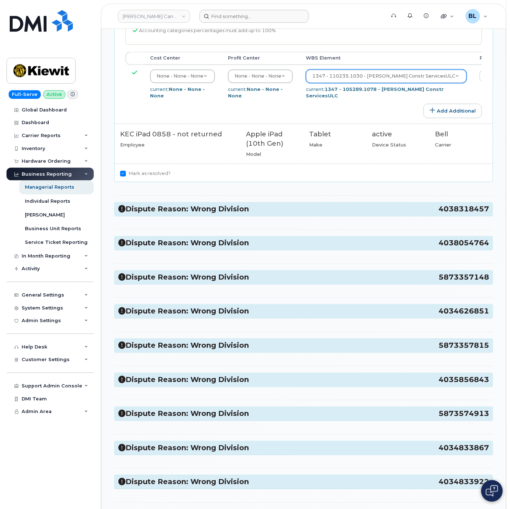
click at [221, 214] on h3 "Dispute Reason: Wrong Division 4038318457" at bounding box center [303, 210] width 371 height 10
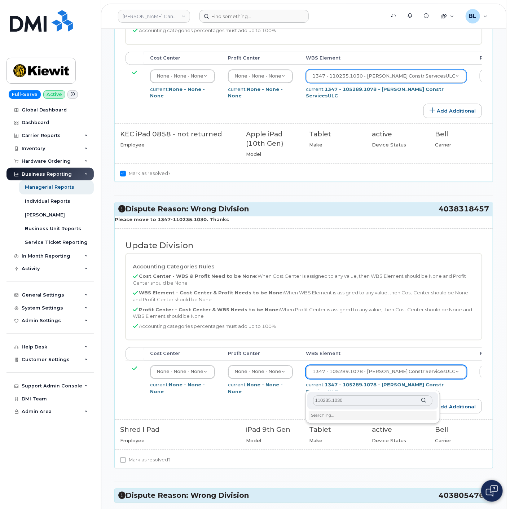
scroll to position [1817, 0]
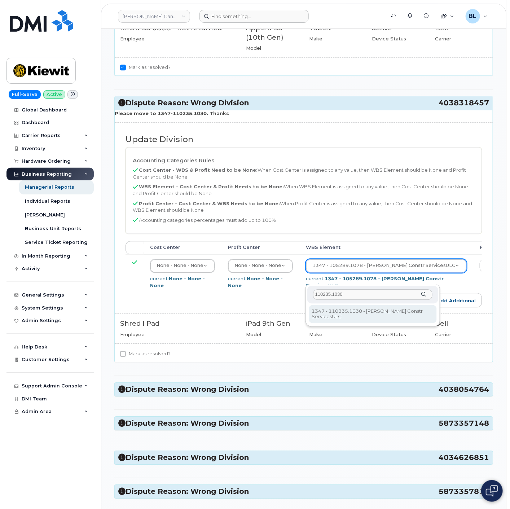
type input "110235.1030"
type input "2540715"
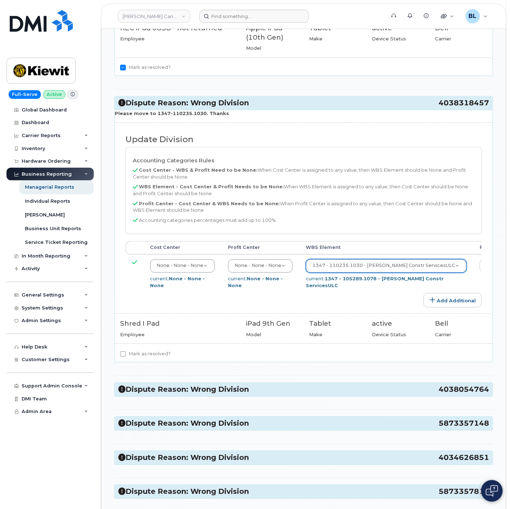
click at [153, 358] on label "Mark as resolved?" at bounding box center [145, 354] width 51 height 9
click at [126, 357] on input "Mark as resolved?" at bounding box center [123, 354] width 6 height 6
checkbox input "true"
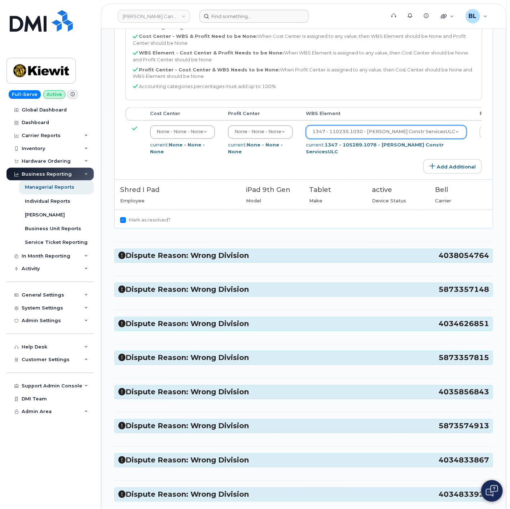
scroll to position [2031, 0]
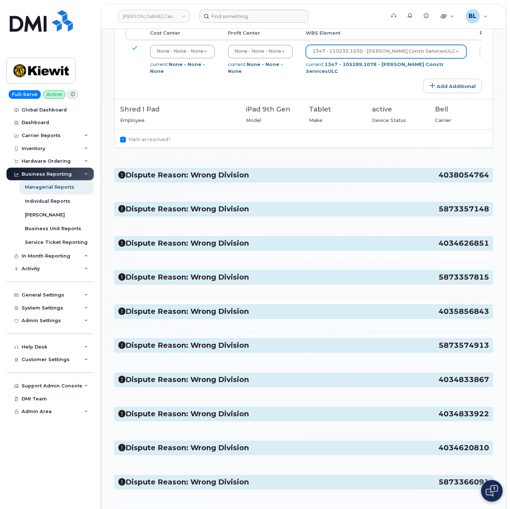
click at [228, 180] on h3 "Dispute Reason: Wrong Division 4038054764" at bounding box center [303, 175] width 371 height 10
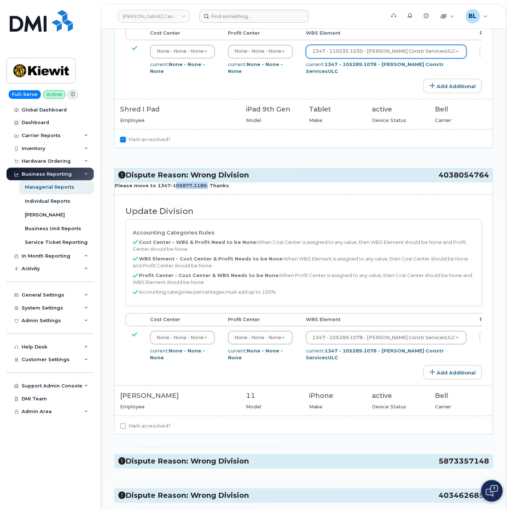
drag, startPoint x: 170, startPoint y: 198, endPoint x: 202, endPoint y: 196, distance: 32.5
click at [202, 189] on p "Please move to 1347-105877.1189. Thanks" at bounding box center [304, 185] width 378 height 7
copy strong "105877.1189"
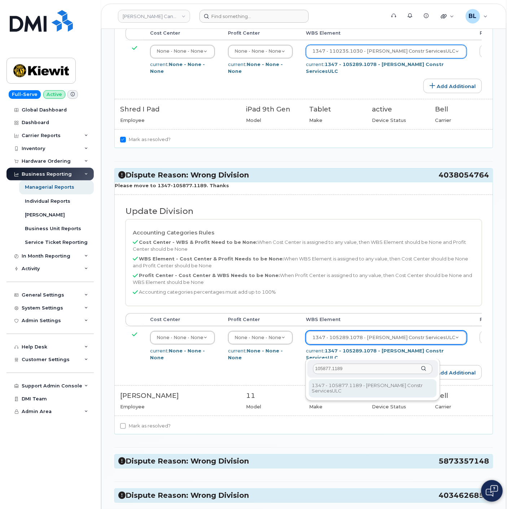
type input "105877.1189"
type input "29560329"
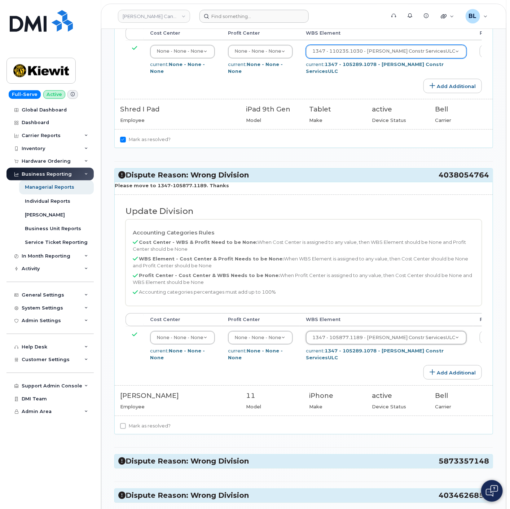
click at [143, 430] on label "Mark as resolved?" at bounding box center [145, 426] width 51 height 9
click at [126, 429] on input "Mark as resolved?" at bounding box center [123, 426] width 6 height 6
checkbox input "true"
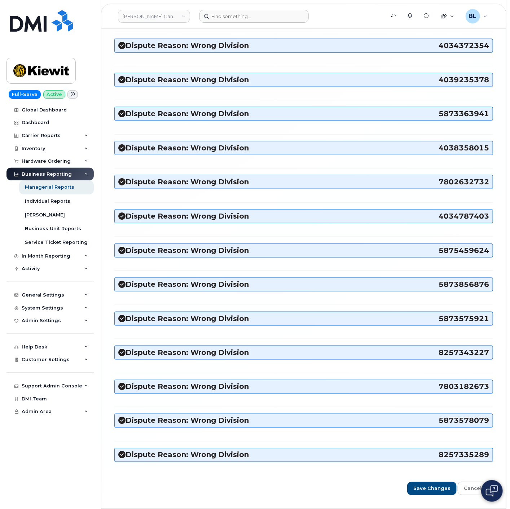
scroll to position [4849, 0]
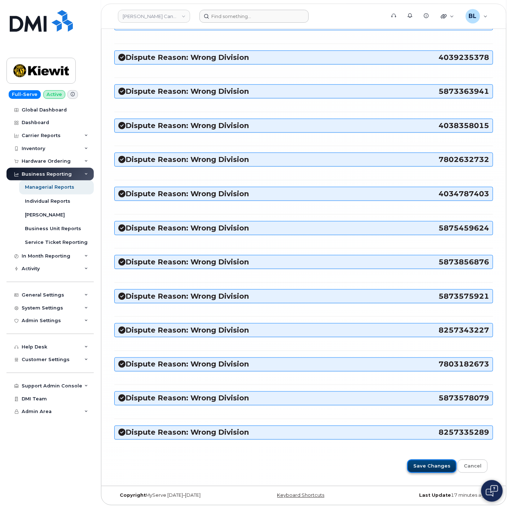
click at [435, 466] on input "Save Changes" at bounding box center [431, 466] width 49 height 13
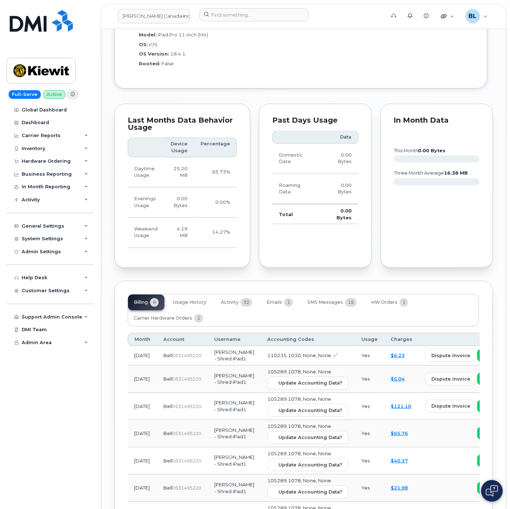
scroll to position [641, 0]
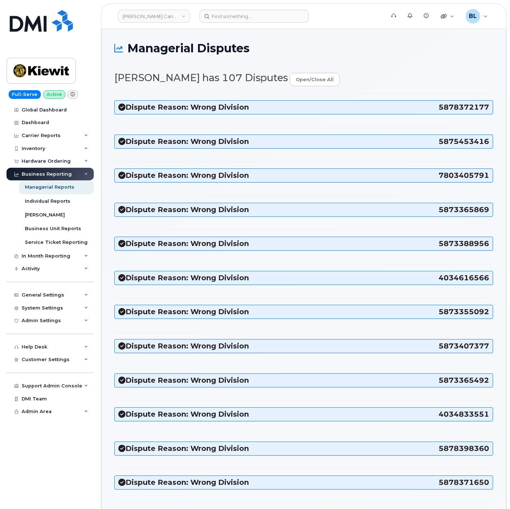
select select "14059"
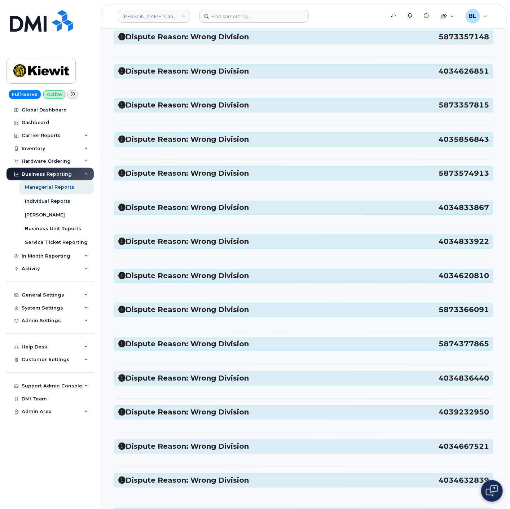
scroll to position [748, 0]
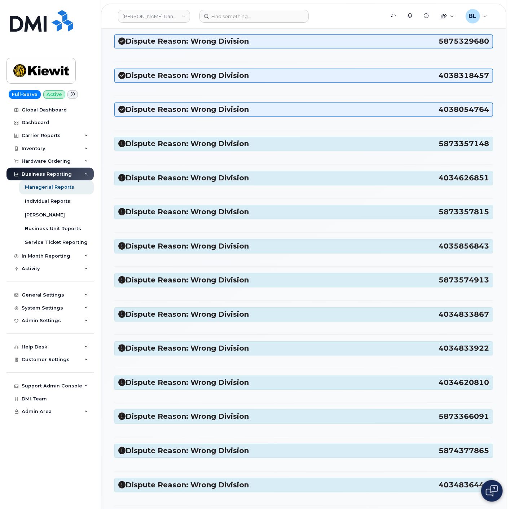
click at [243, 142] on h3 "Dispute Reason: Wrong Division 5873357148" at bounding box center [303, 144] width 371 height 10
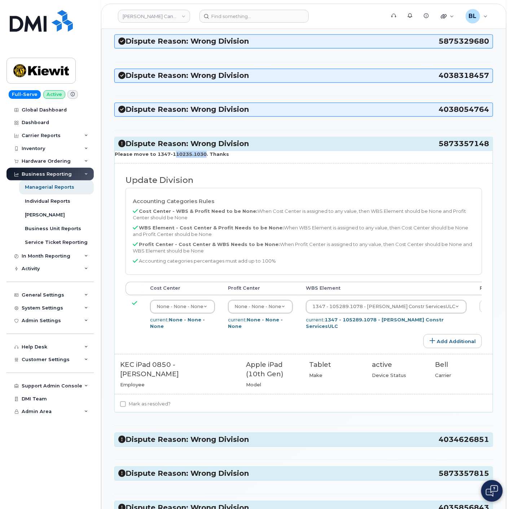
drag, startPoint x: 168, startPoint y: 157, endPoint x: 200, endPoint y: 155, distance: 32.2
click at [200, 155] on strong "Please move to 1347-110235.1030. Thanks" at bounding box center [172, 154] width 114 height 6
click at [170, 156] on strong "Please move to 1347-110235.1030. Thanks" at bounding box center [172, 154] width 114 height 6
drag, startPoint x: 170, startPoint y: 156, endPoint x: 196, endPoint y: 154, distance: 26.1
click at [196, 154] on strong "Please move to 1347-110235.1030. Thanks" at bounding box center [172, 154] width 114 height 6
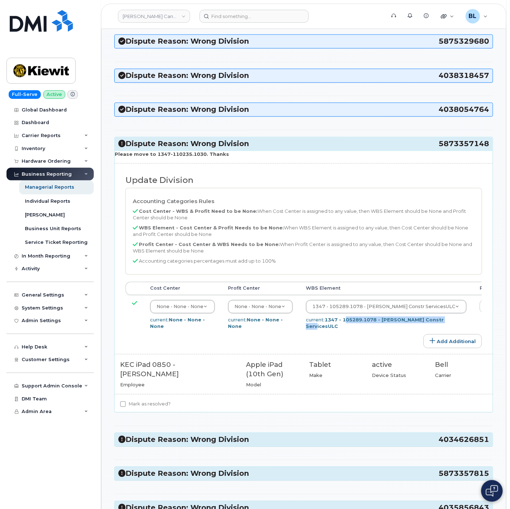
click at [345, 323] on div "current: 1347 - 105289.1078 - Kiewit Constr ServicesULC" at bounding box center [386, 322] width 161 height 13
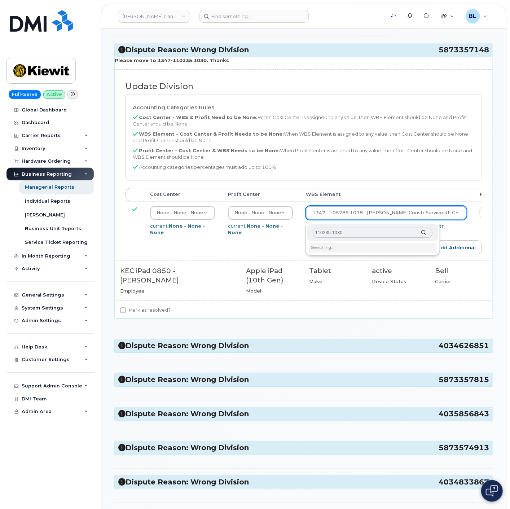
scroll to position [855, 0]
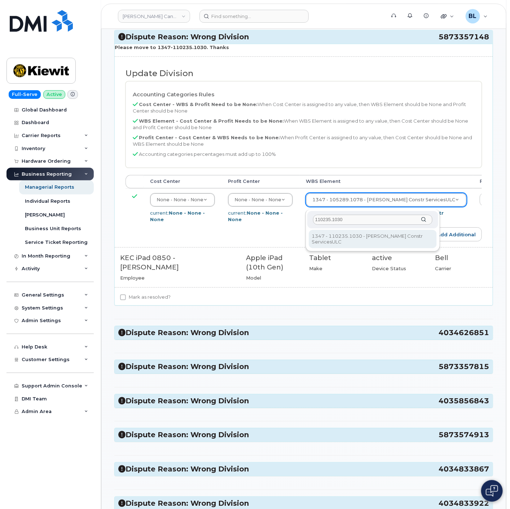
type input "110235.1030"
type input "2540715"
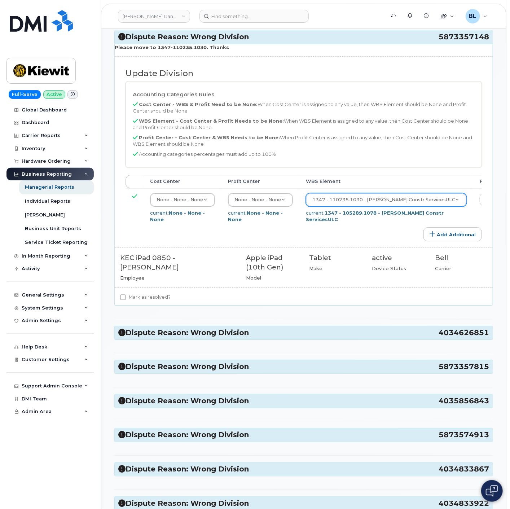
click at [139, 301] on label "Mark as resolved?" at bounding box center [145, 297] width 51 height 9
click at [126, 300] on input "Mark as resolved?" at bounding box center [123, 297] width 6 height 6
checkbox input "true"
click at [192, 333] on h3 "Dispute Reason: Wrong Division 4034626851" at bounding box center [303, 333] width 371 height 10
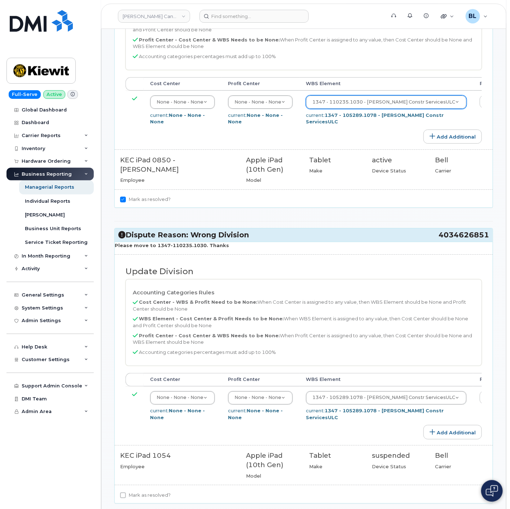
scroll to position [1069, 0]
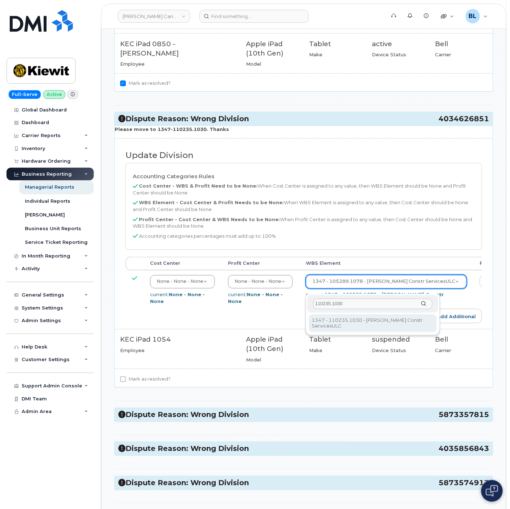
type input "110235.1030"
type input "2540715"
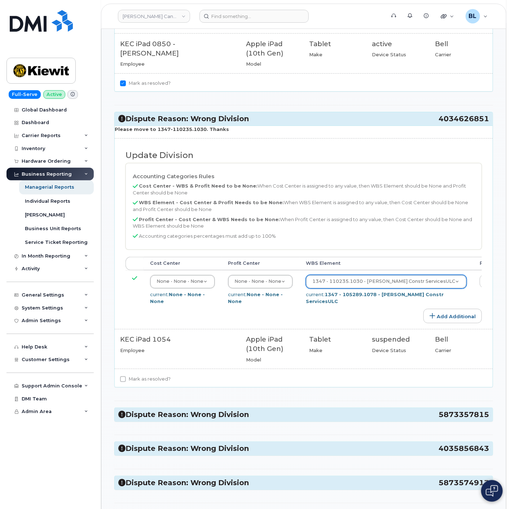
click at [136, 383] on label "Mark as resolved?" at bounding box center [145, 379] width 51 height 9
click at [126, 382] on input "Mark as resolved?" at bounding box center [123, 379] width 6 height 6
checkbox input "true"
click at [218, 415] on div "Dispute Reason: Wrong Division 5873357815" at bounding box center [304, 414] width 378 height 13
click at [225, 420] on h3 "Dispute Reason: Wrong Division 5873357815" at bounding box center [303, 415] width 371 height 10
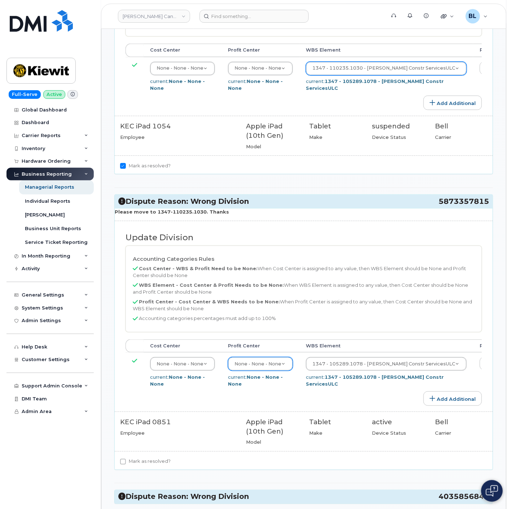
scroll to position [1282, 0]
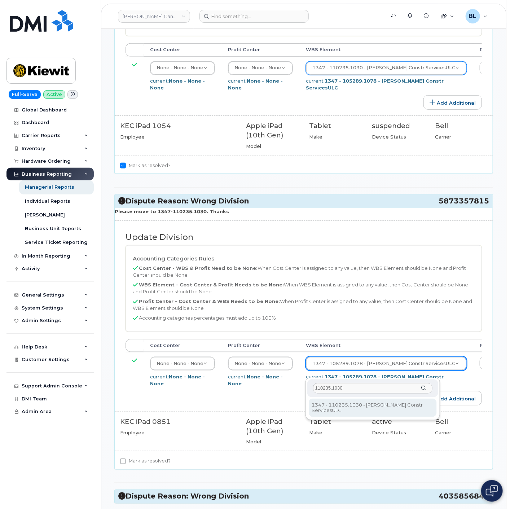
type input "110235.1030"
type input "2540715"
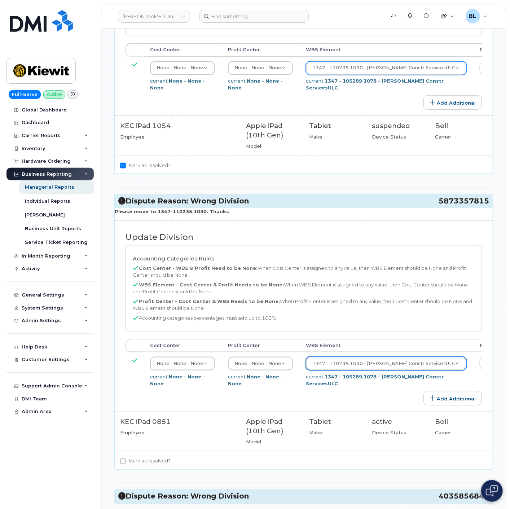
click at [165, 466] on label "Mark as resolved?" at bounding box center [145, 461] width 51 height 9
click at [126, 464] on input "Mark as resolved?" at bounding box center [123, 462] width 6 height 6
checkbox input "true"
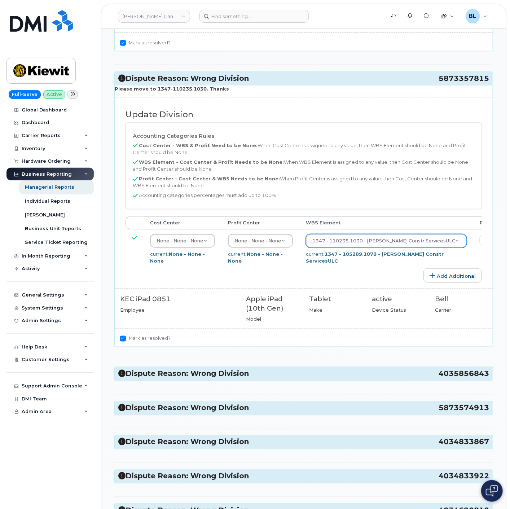
scroll to position [1496, 0]
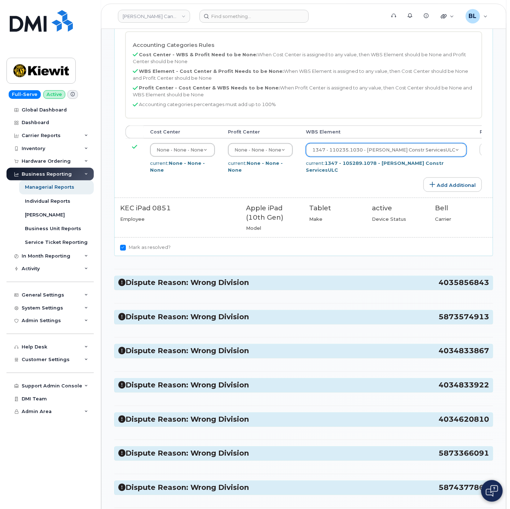
click at [242, 290] on div "Dispute Reason: Wrong Division 4035856843" at bounding box center [304, 282] width 378 height 13
click at [245, 290] on div "Dispute Reason: Wrong Division 4035856843" at bounding box center [304, 282] width 378 height 13
click at [251, 288] on h3 "Dispute Reason: Wrong Division 4035856843" at bounding box center [303, 283] width 371 height 10
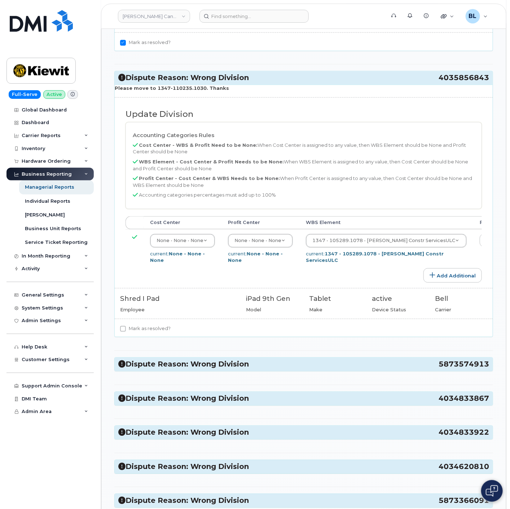
scroll to position [1710, 0]
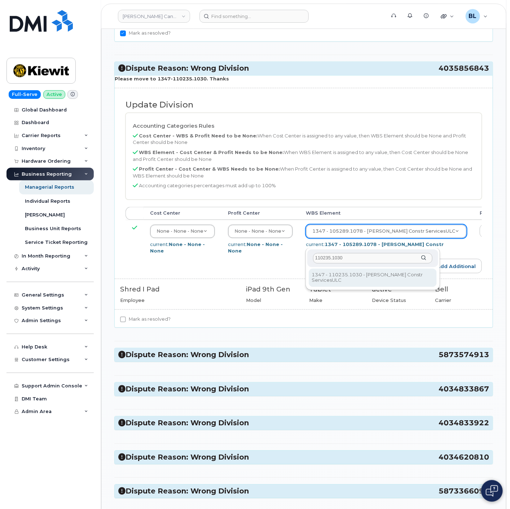
type input "110235.1030"
type input "2540715"
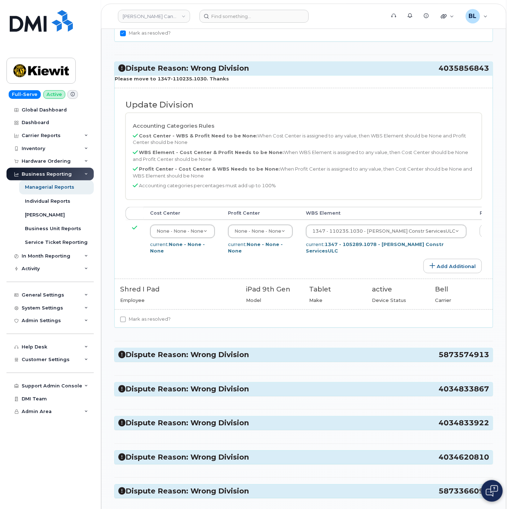
click at [154, 324] on div "Please move to 1347-110235.1030. Thanks Update Division Accounting Categories R…" at bounding box center [304, 201] width 378 height 252
click at [157, 324] on label "Mark as resolved?" at bounding box center [145, 319] width 51 height 9
click at [126, 323] on input "Mark as resolved?" at bounding box center [123, 320] width 6 height 6
checkbox input "true"
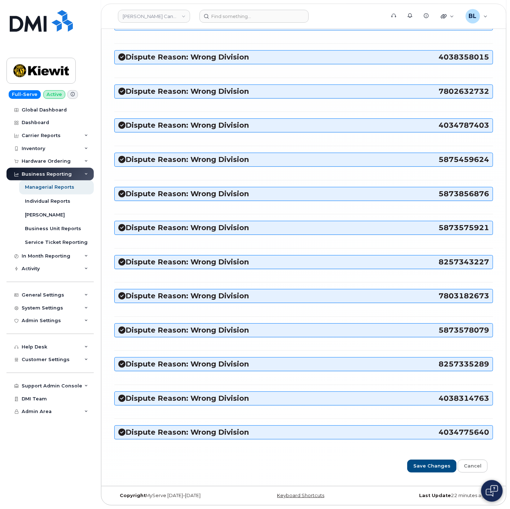
scroll to position [4349, 0]
click at [431, 462] on input "Save Changes" at bounding box center [431, 466] width 49 height 13
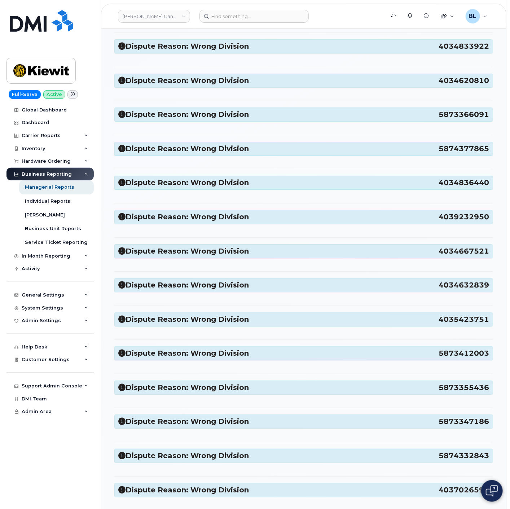
scroll to position [855, 0]
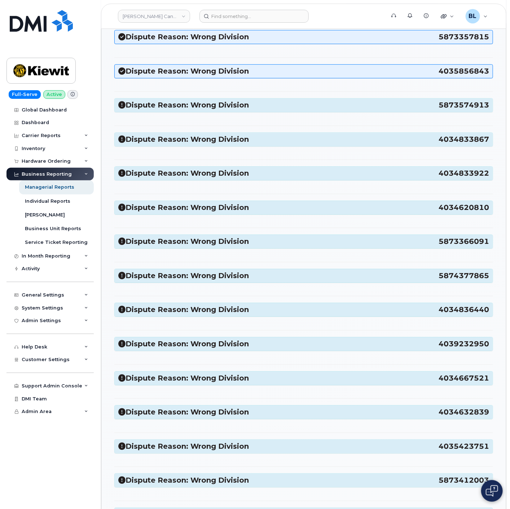
click at [206, 110] on h3 "Dispute Reason: Wrong Division 5873574913" at bounding box center [303, 105] width 371 height 10
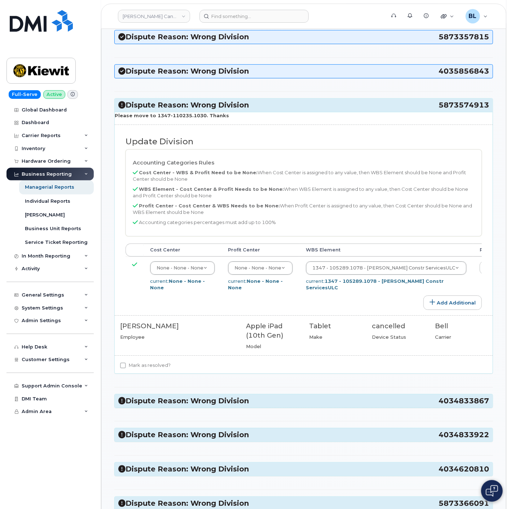
click at [172, 118] on strong "Please move to 1347-110235.1030. Thanks" at bounding box center [172, 116] width 114 height 6
drag, startPoint x: 169, startPoint y: 118, endPoint x: 201, endPoint y: 118, distance: 32.1
click at [201, 118] on strong "Please move to 1347-110235.1030. Thanks" at bounding box center [172, 116] width 114 height 6
copy strong "110235.1030"
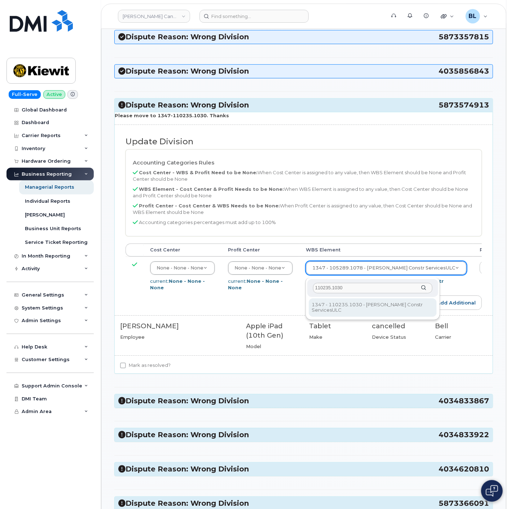
type input "110235.1030"
type input "2540715"
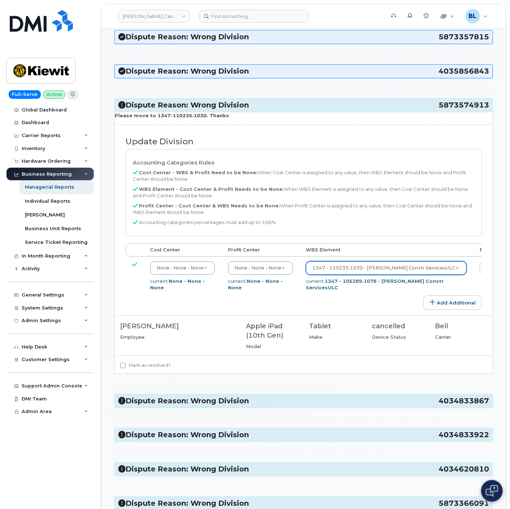
click at [162, 364] on div "Please move to 1347-110235.1030. Thanks Update Division Accounting Categories R…" at bounding box center [304, 243] width 378 height 262
click at [152, 370] on label "Mark as resolved?" at bounding box center [145, 365] width 51 height 9
click at [126, 368] on input "Mark as resolved?" at bounding box center [123, 366] width 6 height 6
checkbox input "true"
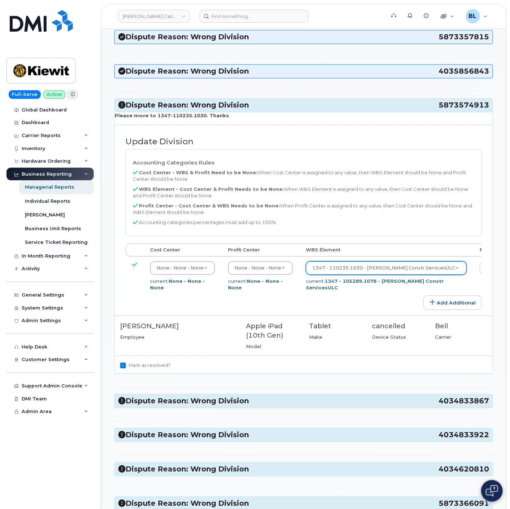
click at [206, 406] on h3 "Dispute Reason: Wrong Division 4034833867" at bounding box center [303, 401] width 371 height 10
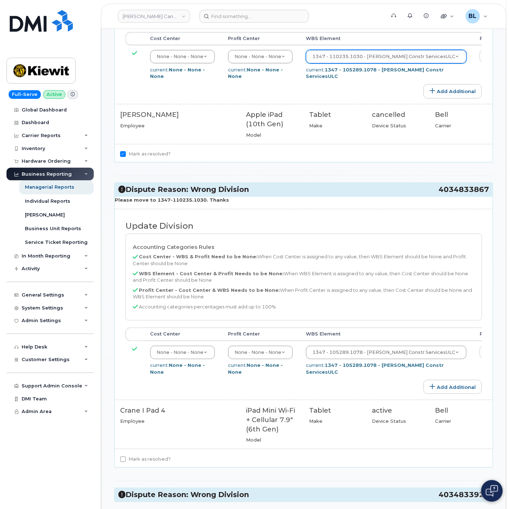
scroll to position [1069, 0]
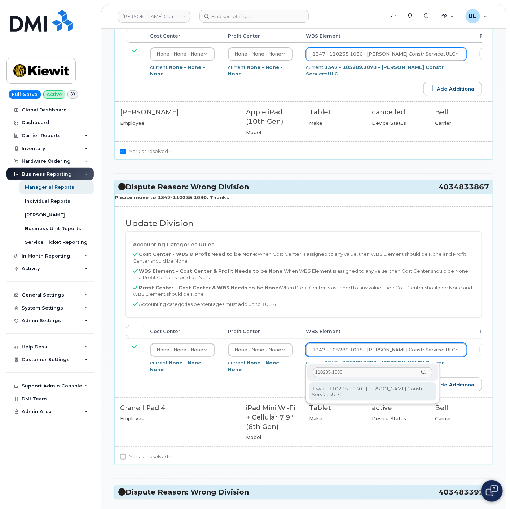
type input "110235.1030"
type input "2540715"
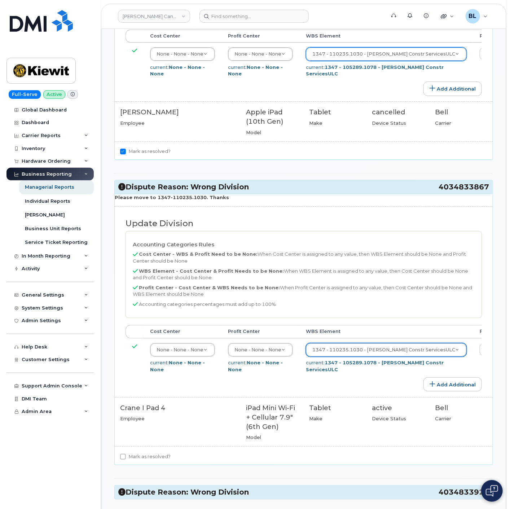
click at [143, 461] on label "Mark as resolved?" at bounding box center [145, 456] width 51 height 9
click at [126, 460] on input "Mark as resolved?" at bounding box center [123, 457] width 6 height 6
checkbox input "true"
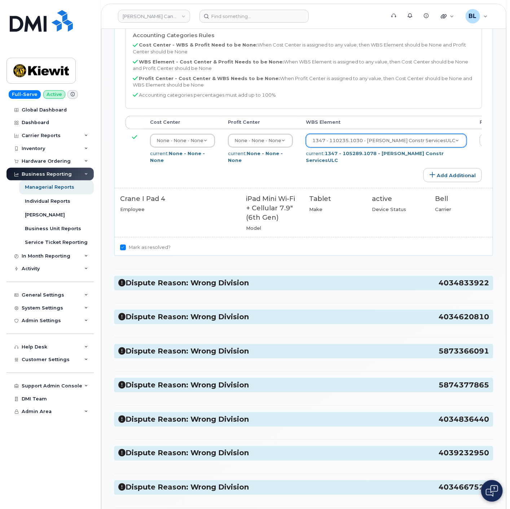
scroll to position [1282, 0]
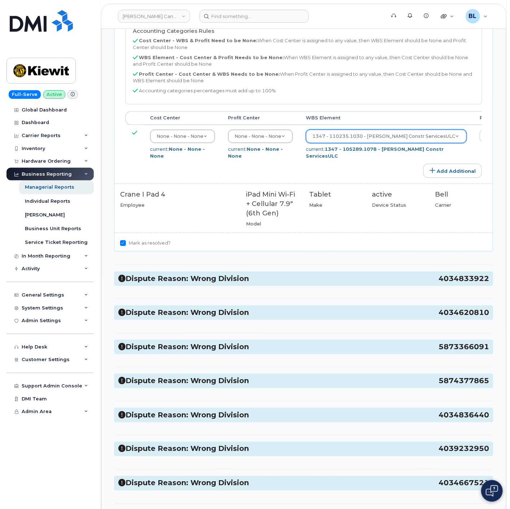
click at [268, 284] on h3 "Dispute Reason: Wrong Division 4034833922" at bounding box center [303, 279] width 371 height 10
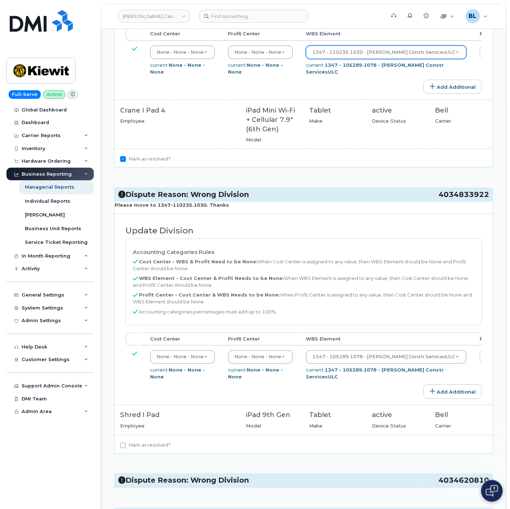
scroll to position [1390, 0]
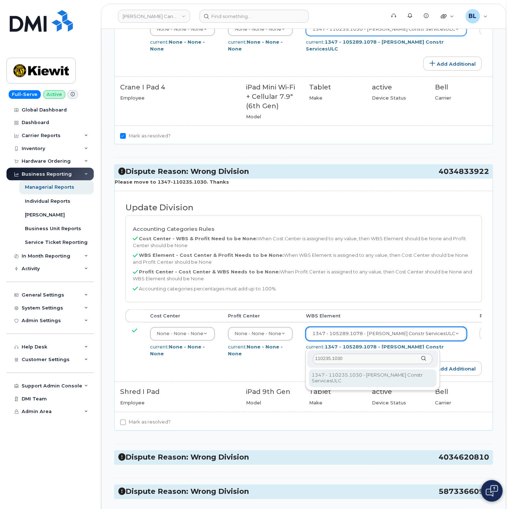
type input "110235.1030"
type input "2540715"
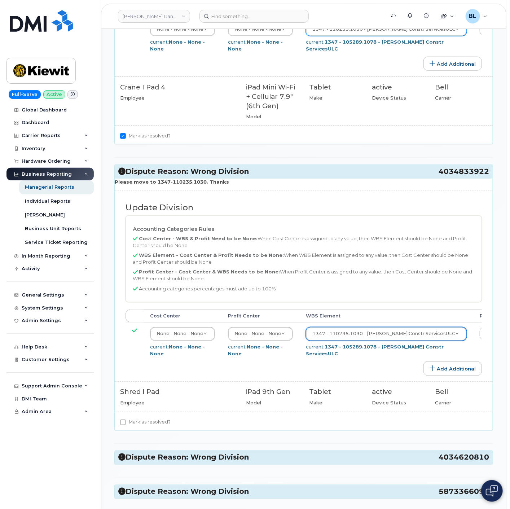
click at [144, 426] on div "Please move to 1347-110235.1030. Thanks Update Division Accounting Categories R…" at bounding box center [304, 304] width 378 height 252
click at [146, 427] on label "Mark as resolved?" at bounding box center [145, 422] width 51 height 9
click at [126, 425] on input "Mark as resolved?" at bounding box center [123, 423] width 6 height 6
checkbox input "true"
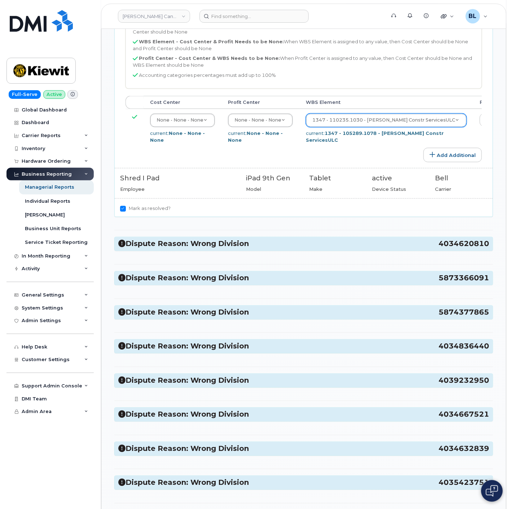
click at [230, 249] on h3 "Dispute Reason: Wrong Division 4034620810" at bounding box center [303, 244] width 371 height 10
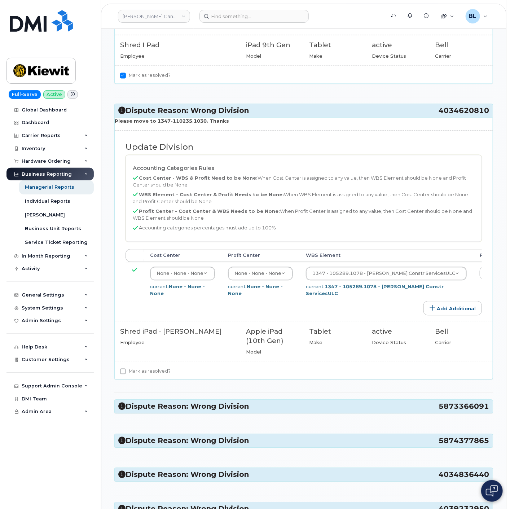
scroll to position [1817, 0]
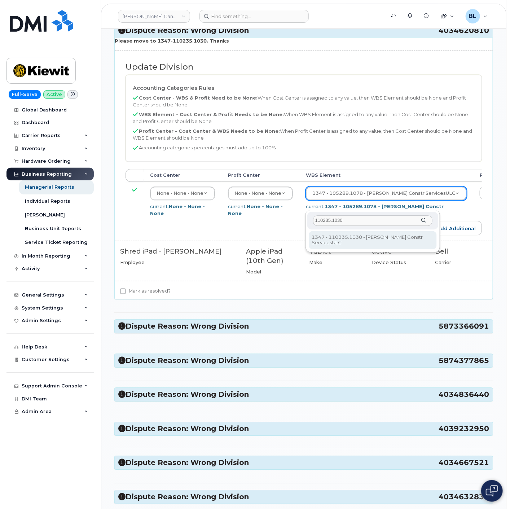
type input "110235.1030"
type input "2540715"
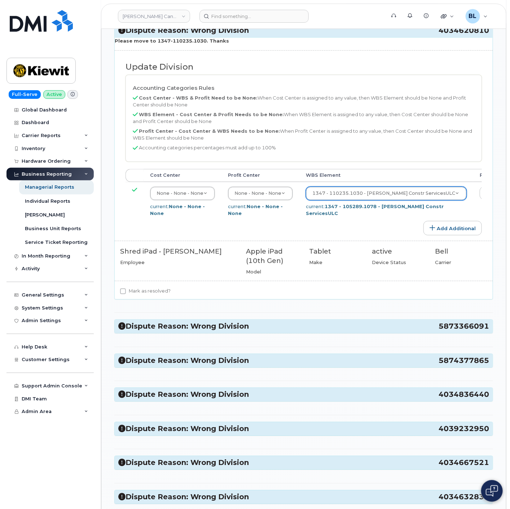
click at [157, 295] on label "Mark as resolved?" at bounding box center [145, 291] width 51 height 9
click at [126, 294] on input "Mark as resolved?" at bounding box center [123, 291] width 6 height 6
checkbox input "true"
click at [168, 332] on div "Dispute Reason: Wrong Division 5873366091" at bounding box center [304, 326] width 378 height 13
click at [170, 331] on h3 "Dispute Reason: Wrong Division 5873366091" at bounding box center [303, 326] width 371 height 10
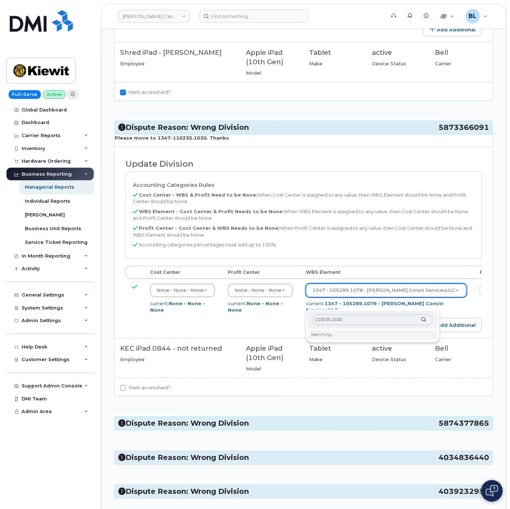
scroll to position [2031, 0]
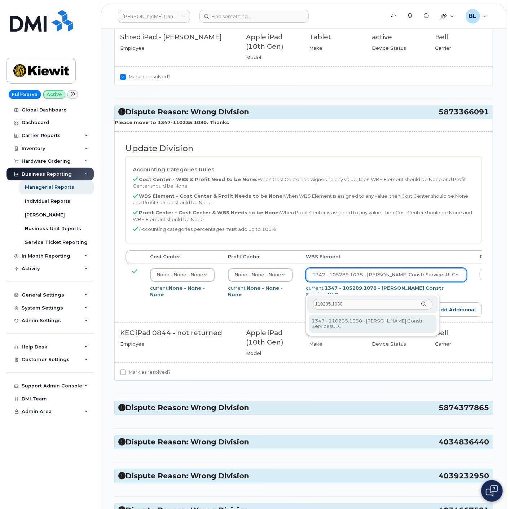
type input "110235.1030"
type input "2540715"
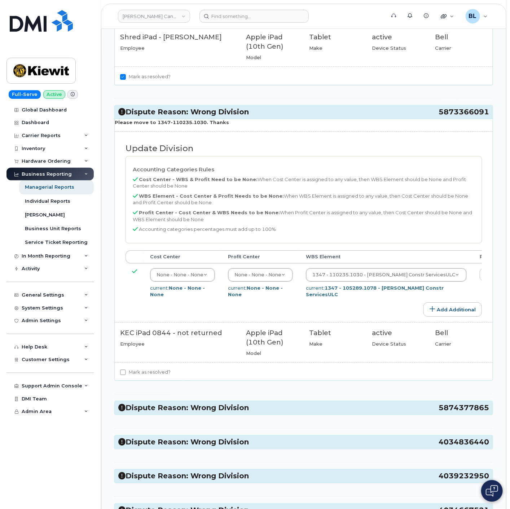
click at [170, 377] on div "Mark as resolved?" at bounding box center [303, 372] width 367 height 9
click at [162, 377] on label "Mark as resolved?" at bounding box center [145, 372] width 51 height 9
click at [126, 375] on input "Mark as resolved?" at bounding box center [123, 372] width 6 height 6
checkbox input "true"
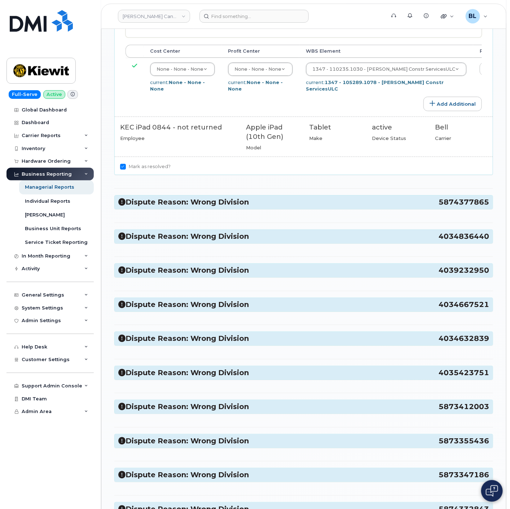
scroll to position [2245, 0]
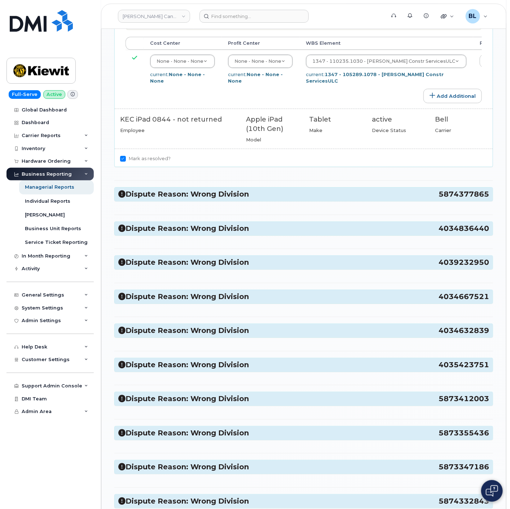
click at [269, 200] on div "Dispute Reason: Wrong Division 5878372177 Please move to 1347-110235.1030. Than…" at bounding box center [303, 325] width 379 height 4952
click at [267, 199] on h3 "Dispute Reason: Wrong Division 5874377865" at bounding box center [303, 194] width 371 height 10
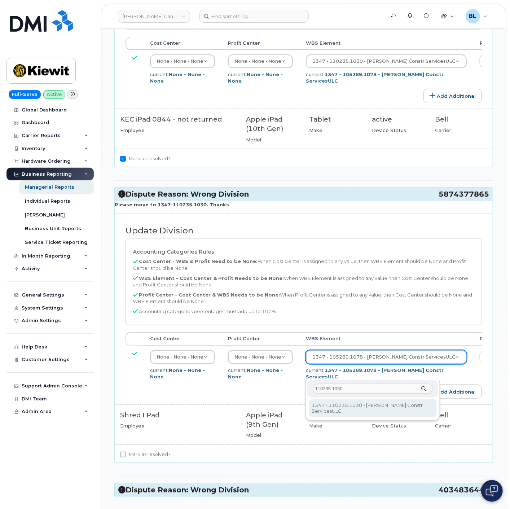
type input "110235.1030"
type input "2540715"
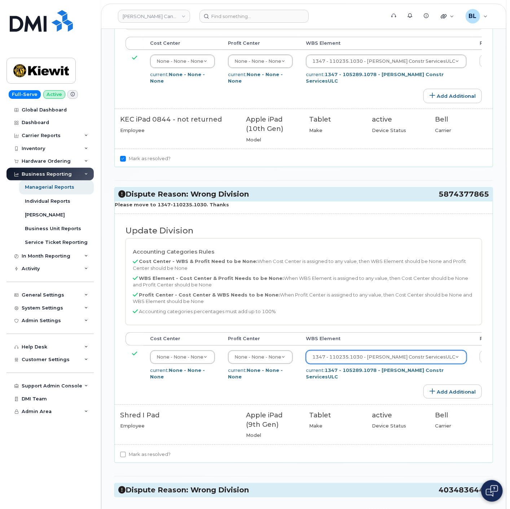
drag, startPoint x: 141, startPoint y: 468, endPoint x: 148, endPoint y: 463, distance: 8.4
click at [142, 459] on label "Mark as resolved?" at bounding box center [145, 454] width 51 height 9
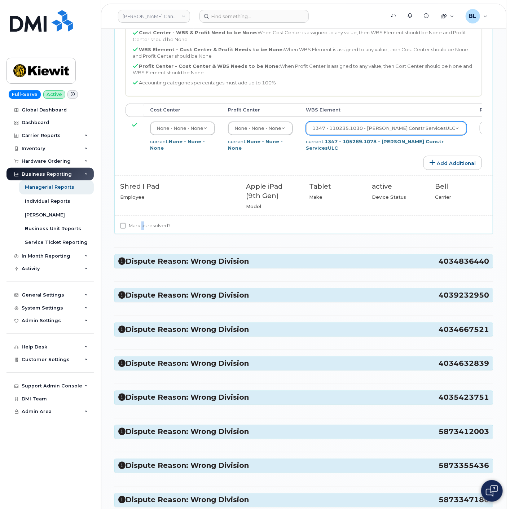
scroll to position [2458, 0]
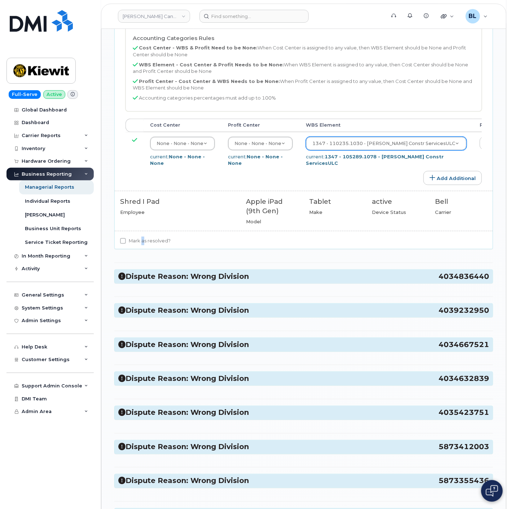
click at [142, 245] on label "Mark as resolved?" at bounding box center [145, 241] width 51 height 9
click at [126, 244] on input "Mark as resolved?" at bounding box center [123, 241] width 6 height 6
checkbox input "true"
click at [221, 281] on h3 "Dispute Reason: Wrong Division 4034836440" at bounding box center [303, 277] width 371 height 10
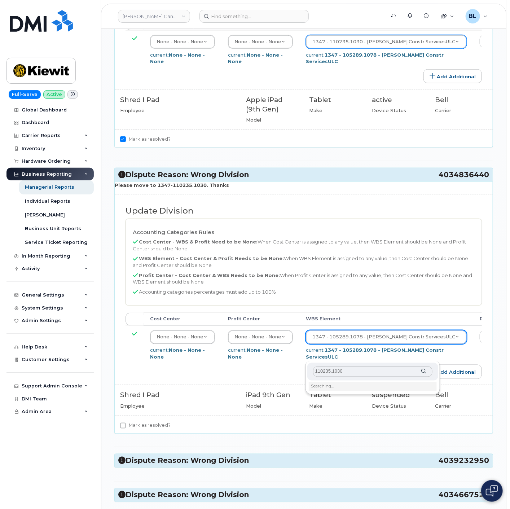
scroll to position [2565, 0]
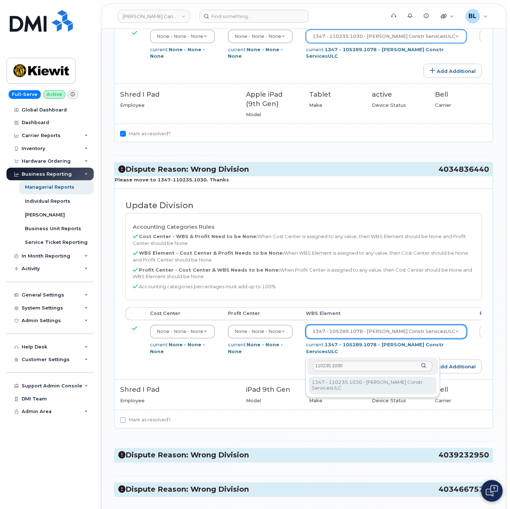
type input "110235.1030"
type input "2540715"
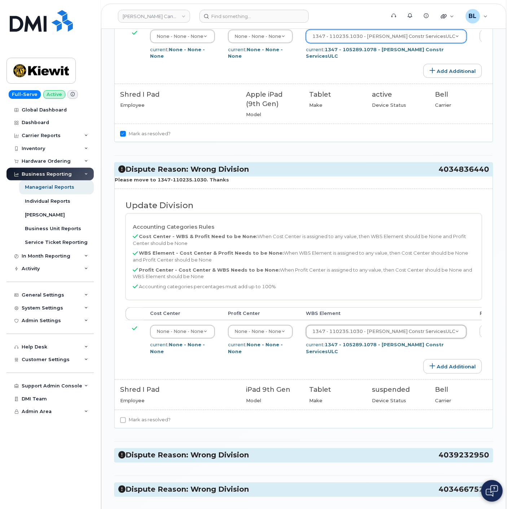
click at [137, 425] on label "Mark as resolved?" at bounding box center [145, 420] width 51 height 9
click at [126, 423] on input "Mark as resolved?" at bounding box center [123, 420] width 6 height 6
checkbox input "true"
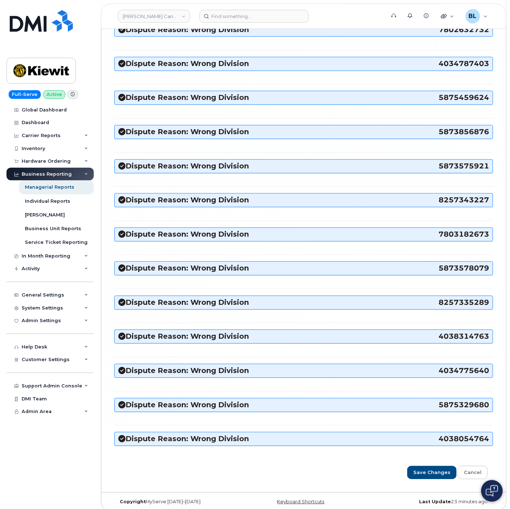
scroll to position [5141, 0]
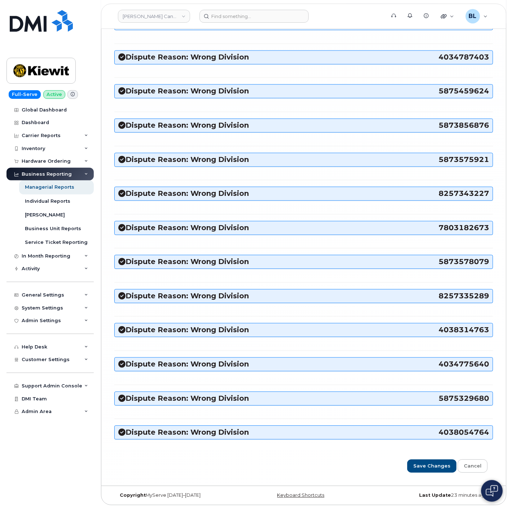
drag, startPoint x: 447, startPoint y: 474, endPoint x: 439, endPoint y: 474, distance: 7.9
click at [432, 466] on input "Save Changes" at bounding box center [431, 466] width 49 height 13
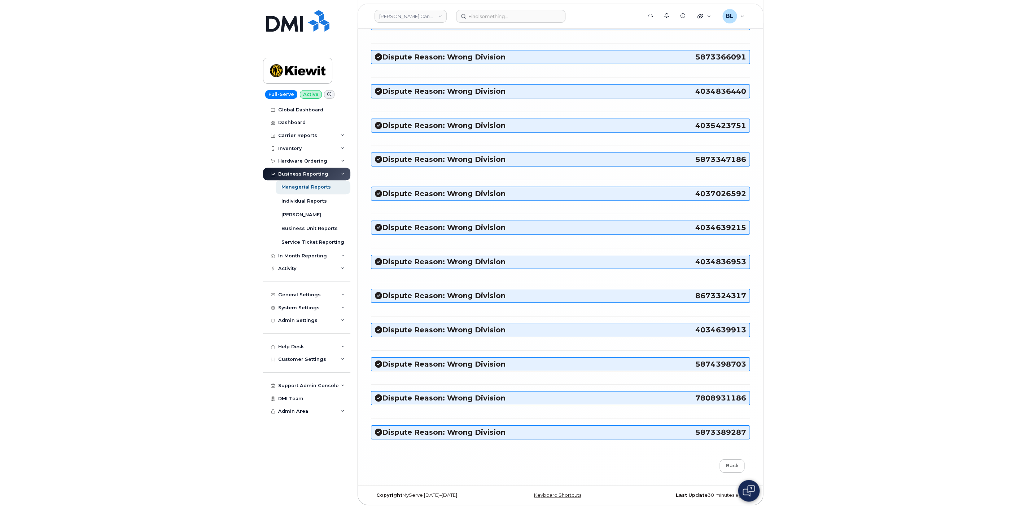
scroll to position [3303, 0]
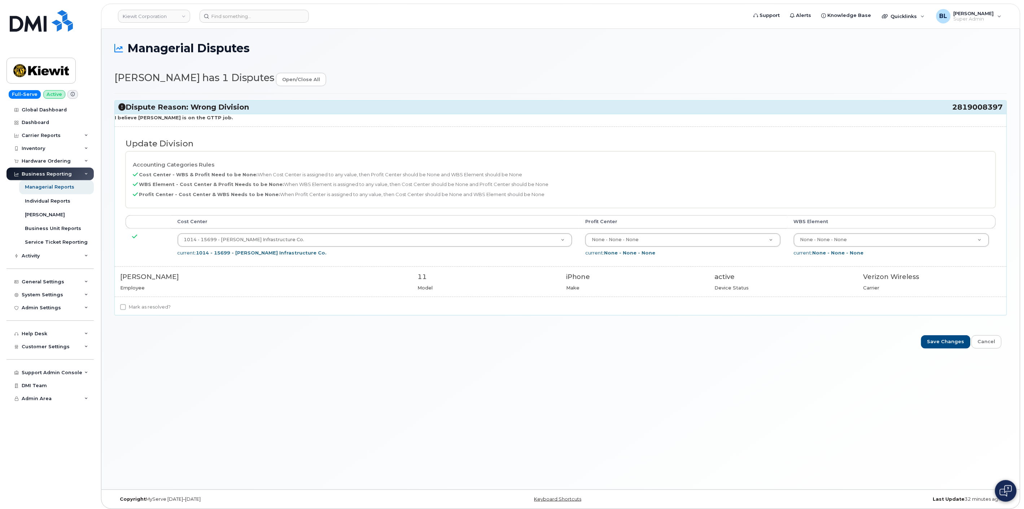
drag, startPoint x: 948, startPoint y: 109, endPoint x: 1002, endPoint y: 106, distance: 54.5
click at [921, 106] on h3 "Dispute Reason: Wrong Division 2819008397" at bounding box center [560, 107] width 885 height 10
copy h3 "2819008397"
